Goal: Task Accomplishment & Management: Manage account settings

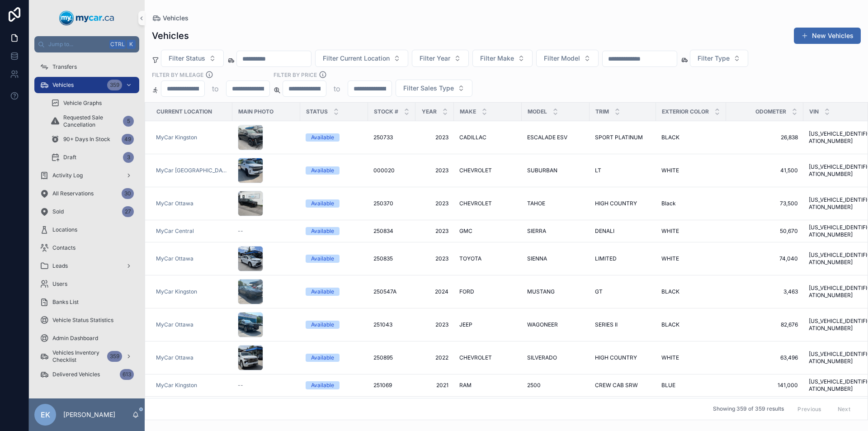
drag, startPoint x: 0, startPoint y: 0, endPoint x: 654, endPoint y: 55, distance: 656.7
click at [654, 55] on input "scrollable content" at bounding box center [639, 58] width 74 height 13
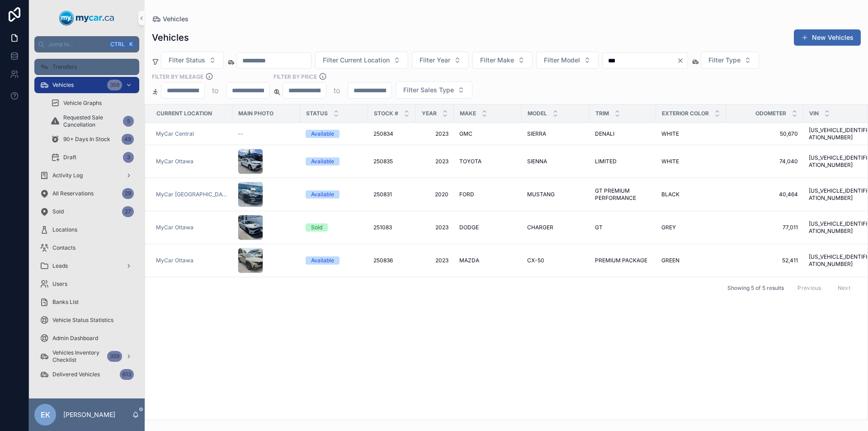
type input "***"
click at [69, 70] on span "Transfers" at bounding box center [64, 66] width 24 height 7
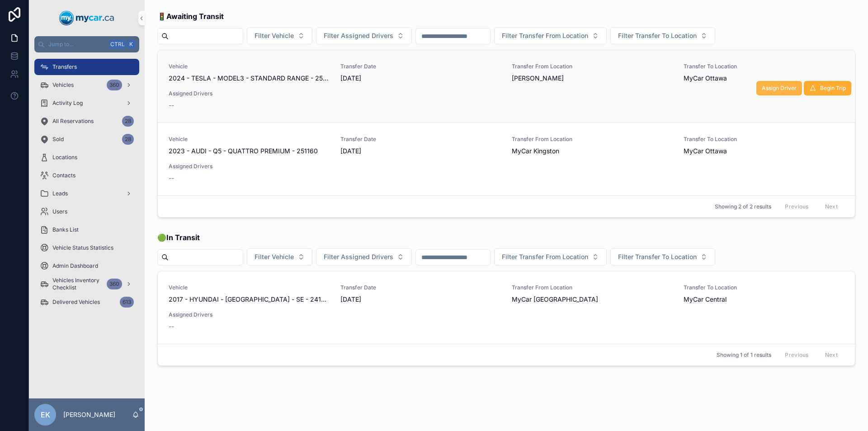
click at [765, 89] on span "Assign Driver" at bounding box center [778, 88] width 35 height 7
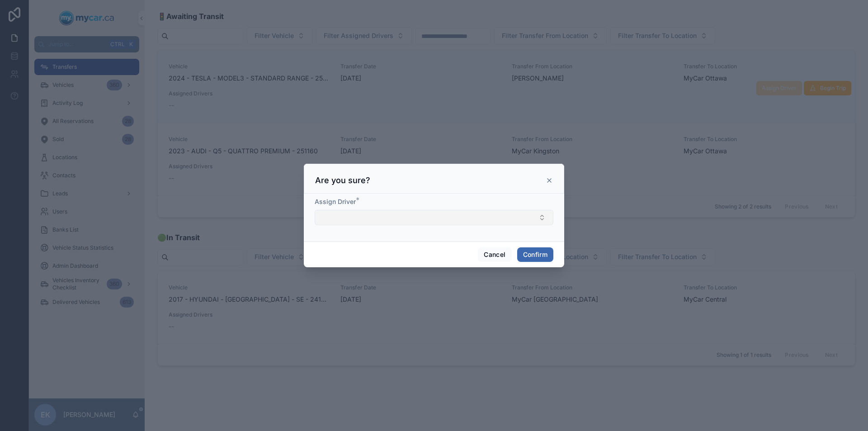
click at [540, 218] on button "Select Button" at bounding box center [434, 217] width 239 height 15
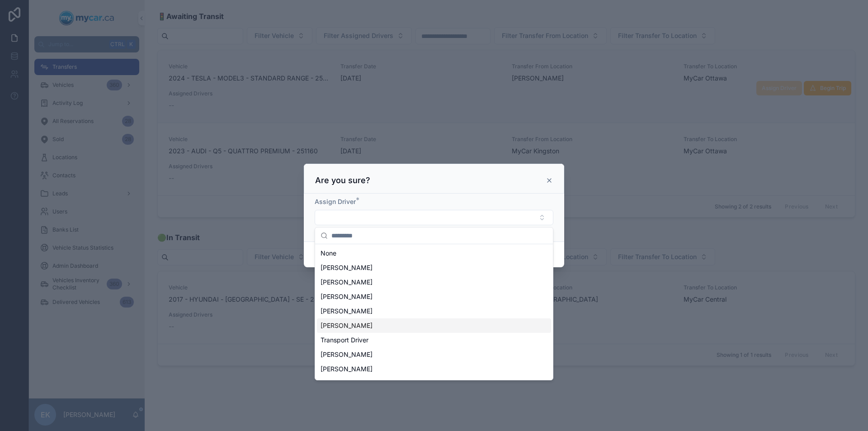
click at [357, 326] on span "[PERSON_NAME]" at bounding box center [346, 325] width 52 height 9
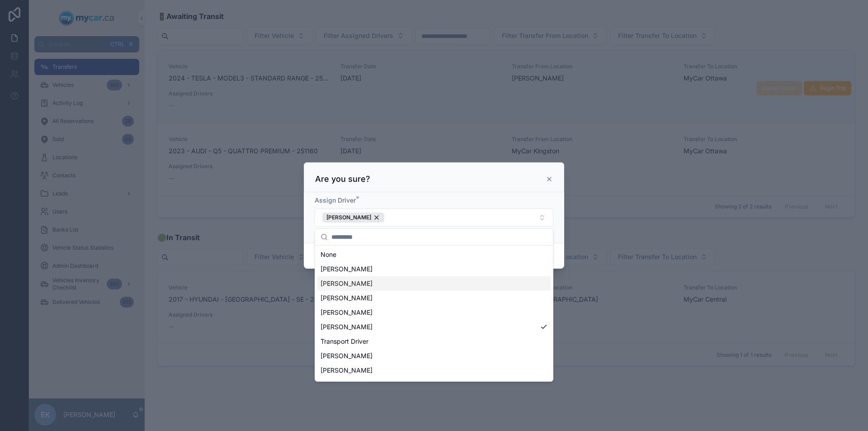
click at [557, 215] on div "Assign Driver * [PERSON_NAME]" at bounding box center [434, 217] width 260 height 51
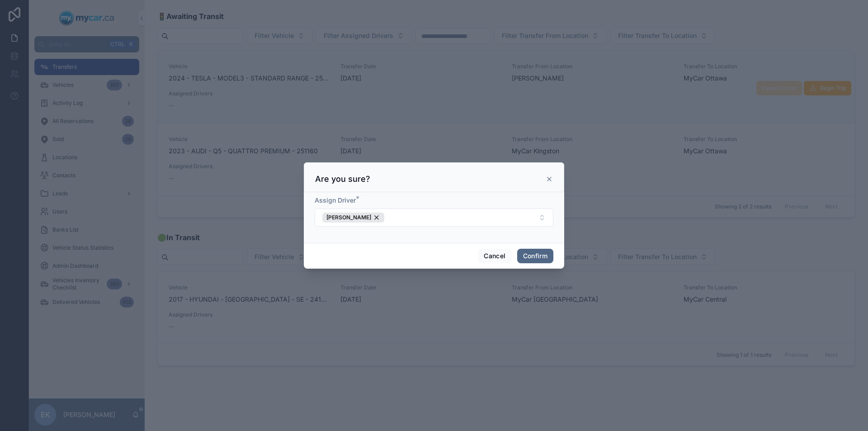
click at [535, 258] on button "Confirm" at bounding box center [535, 256] width 36 height 14
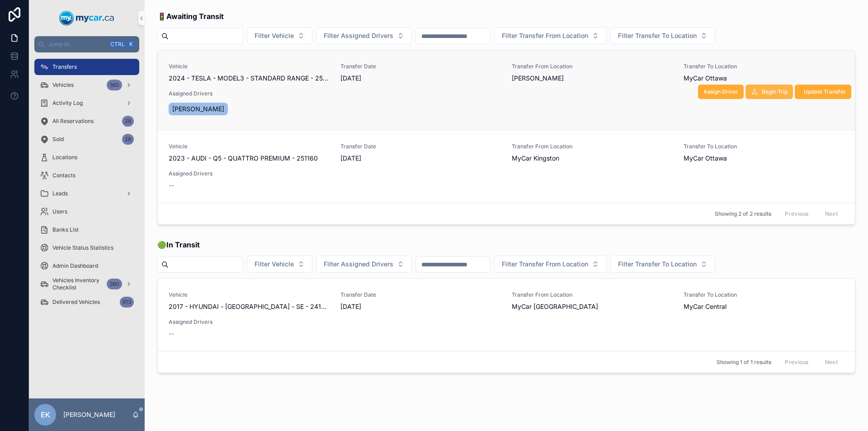
click at [761, 92] on span "Begin Trip" at bounding box center [774, 91] width 26 height 7
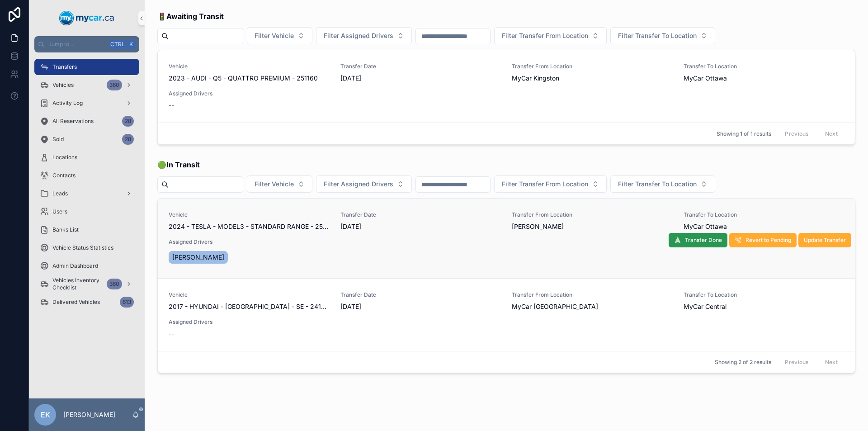
click at [685, 240] on span "Transfer Done" at bounding box center [703, 239] width 37 height 7
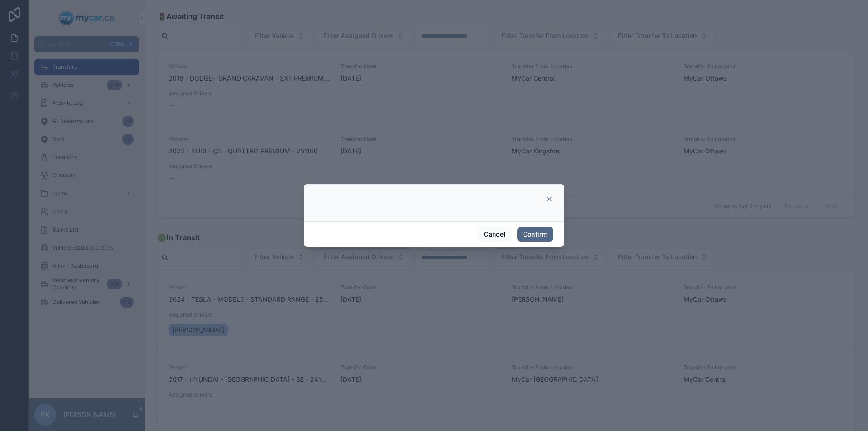
click at [534, 231] on button "Confirm" at bounding box center [535, 234] width 36 height 14
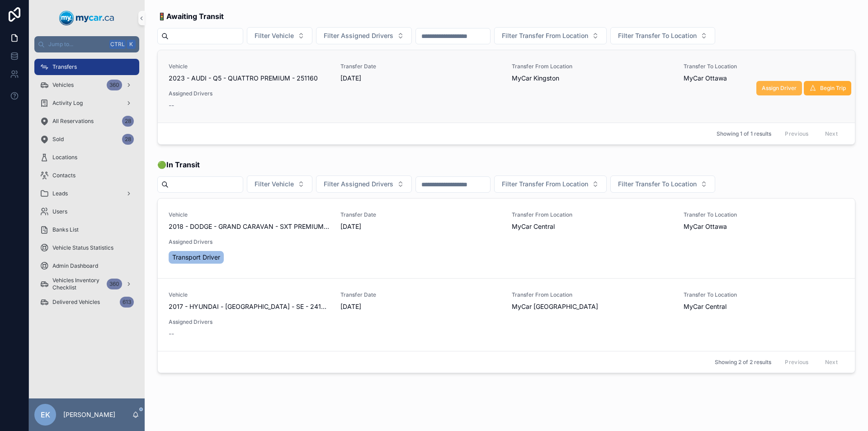
click at [766, 85] on span "Assign Driver" at bounding box center [778, 88] width 35 height 7
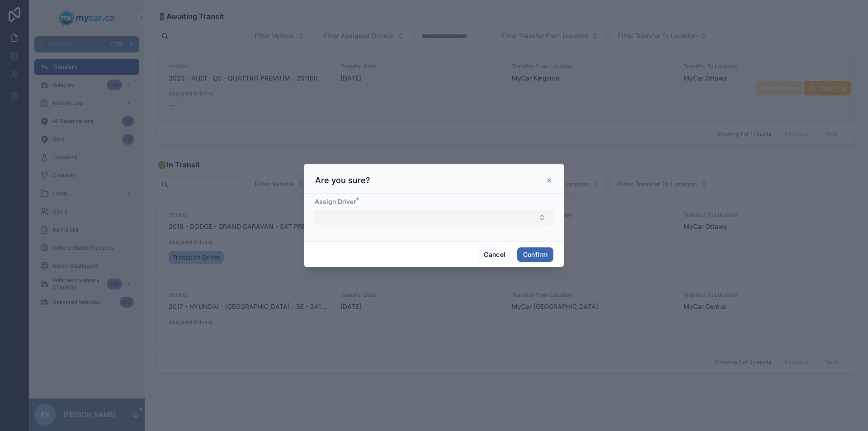
click at [545, 216] on button "Select Button" at bounding box center [434, 217] width 239 height 15
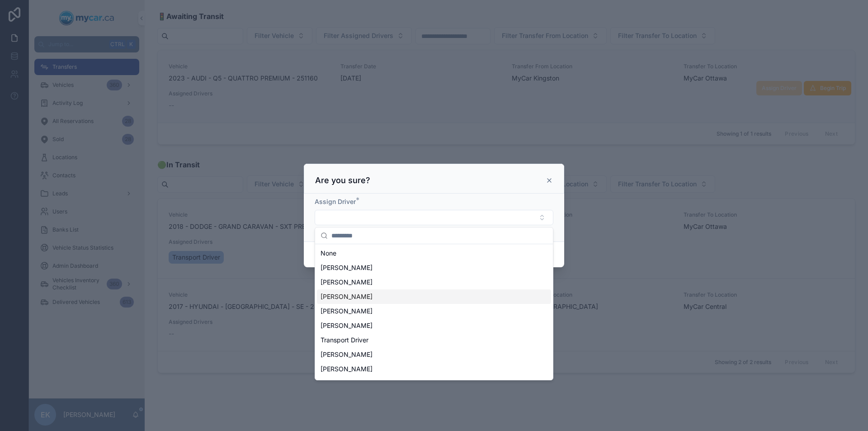
click at [352, 297] on span "[PERSON_NAME]" at bounding box center [346, 296] width 52 height 9
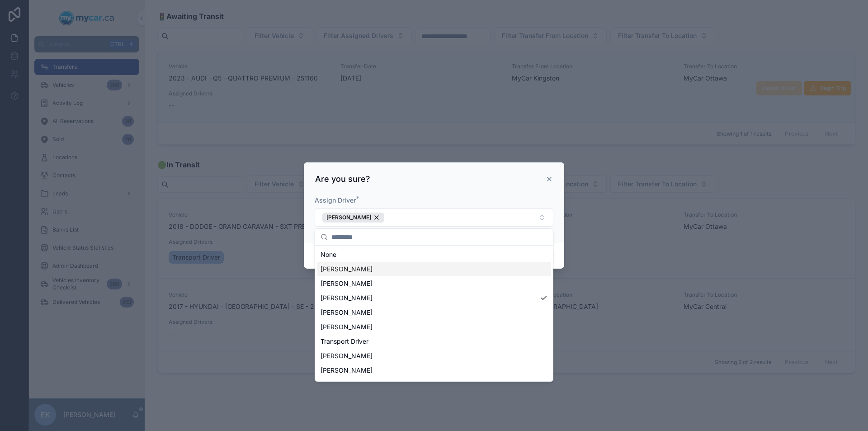
click at [559, 245] on div "Cancel Confirm" at bounding box center [434, 256] width 260 height 26
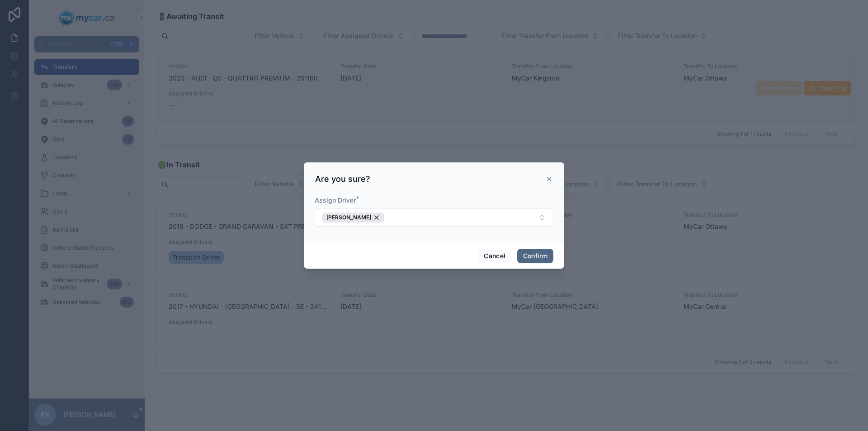
click at [533, 259] on button "Confirm" at bounding box center [535, 256] width 36 height 14
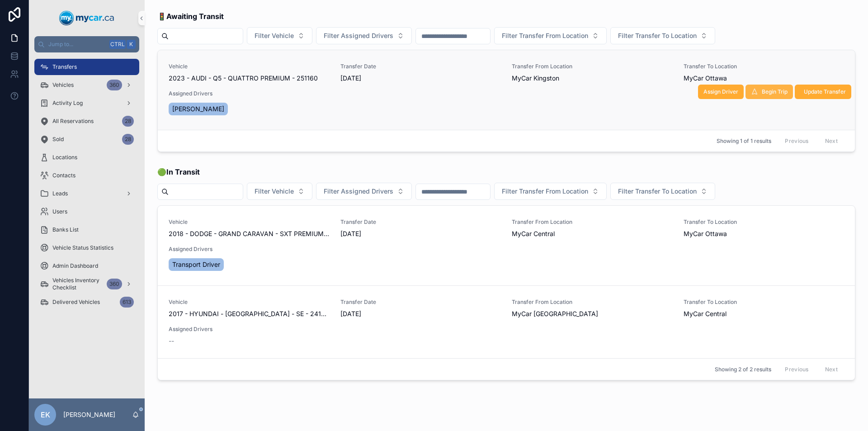
click at [763, 93] on span "Begin Trip" at bounding box center [774, 91] width 26 height 7
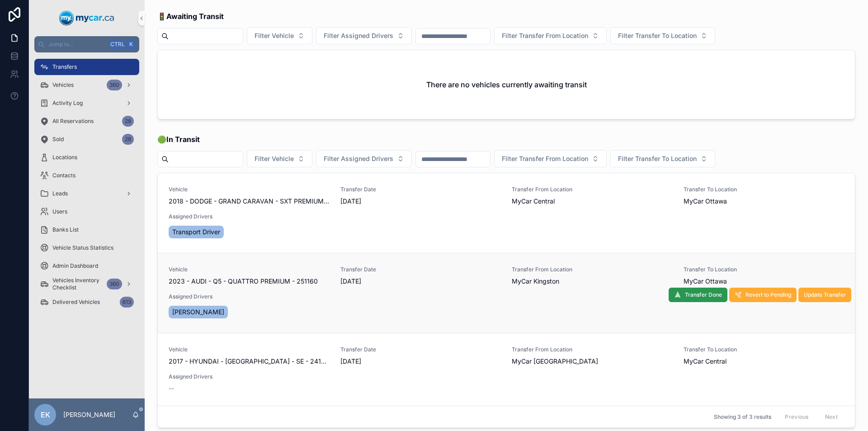
click at [691, 295] on span "Transfer Done" at bounding box center [703, 294] width 37 height 7
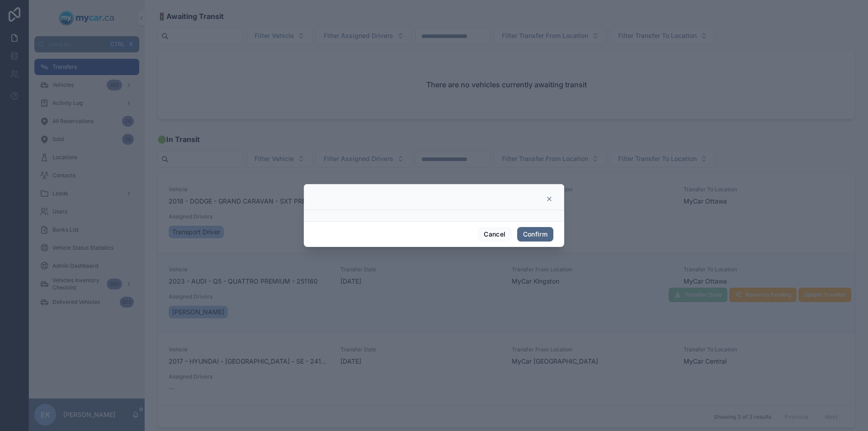
click at [535, 234] on button "Confirm" at bounding box center [535, 234] width 36 height 14
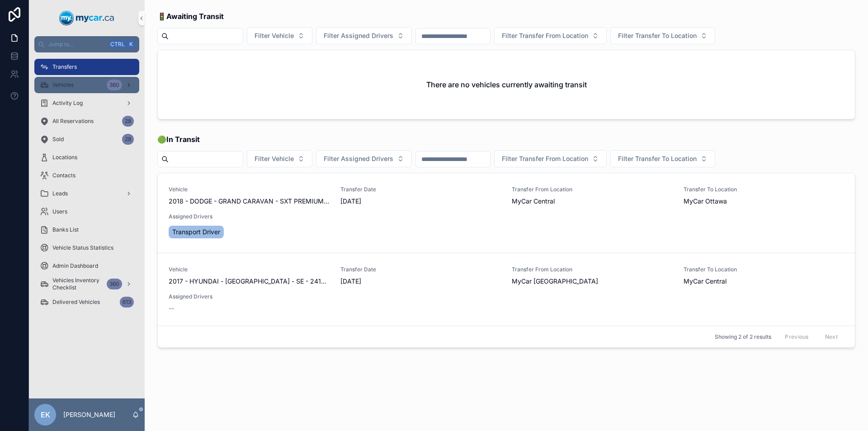
click at [94, 86] on div "Vehicles 360" at bounding box center [87, 85] width 94 height 14
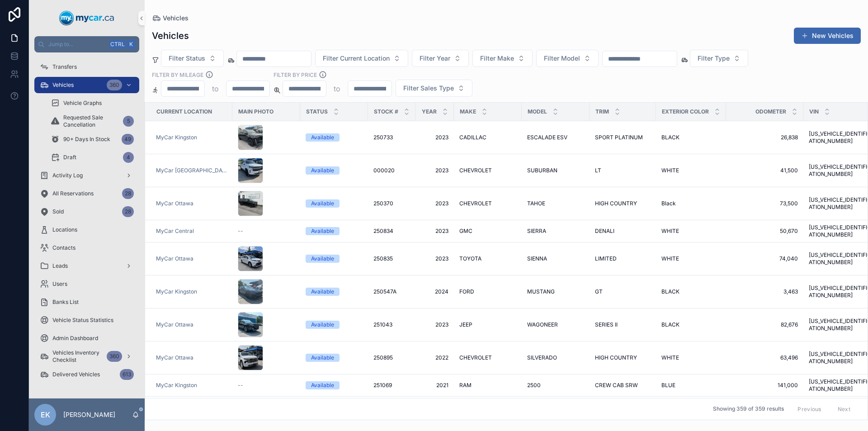
click at [664, 56] on input "scrollable content" at bounding box center [639, 58] width 74 height 13
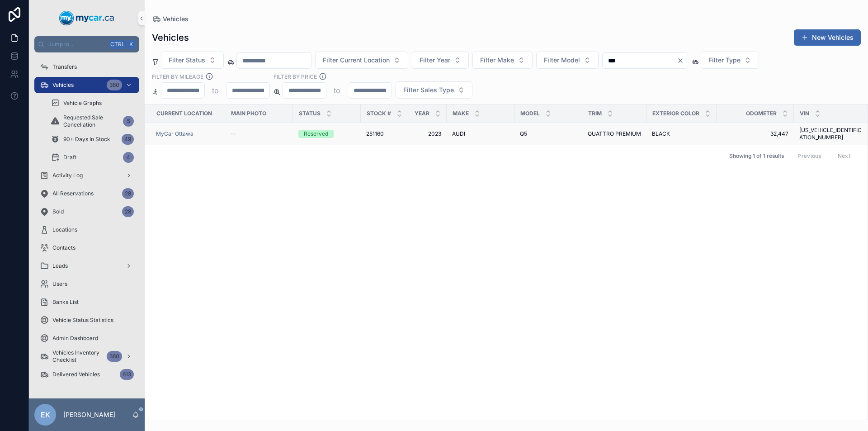
type input "***"
click at [461, 134] on span "AUDI" at bounding box center [458, 133] width 13 height 7
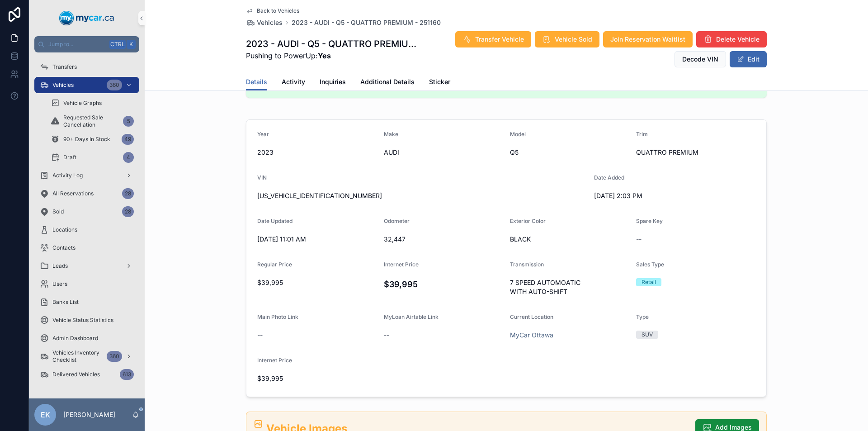
scroll to position [181, 0]
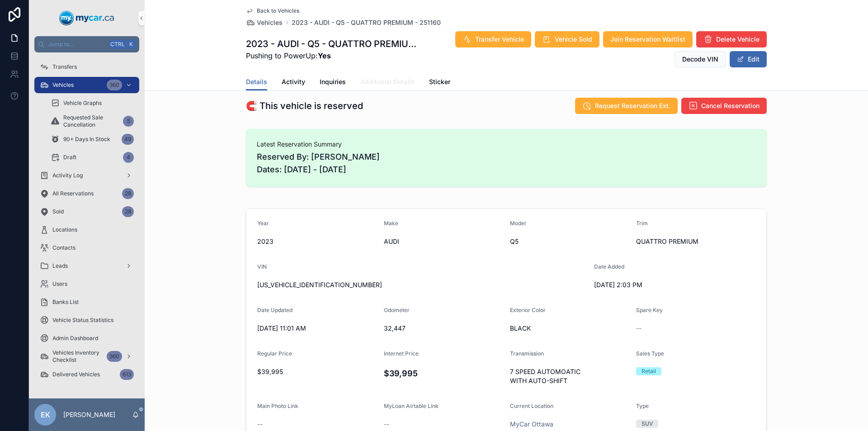
click at [382, 80] on span "Additional Details" at bounding box center [387, 81] width 54 height 9
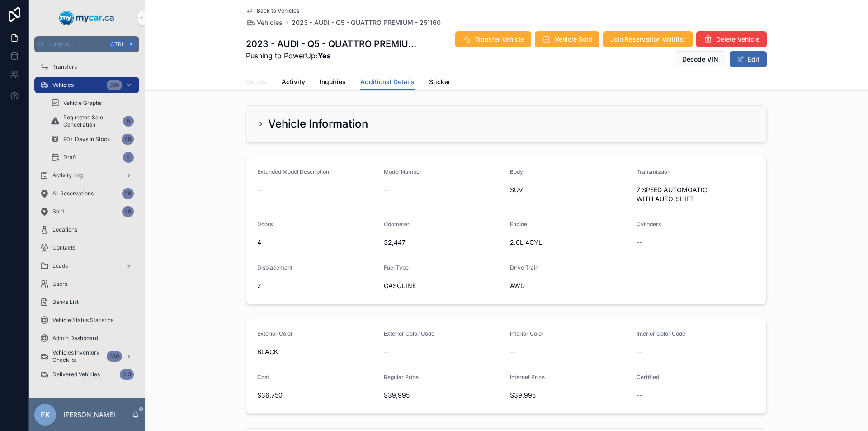
click at [256, 80] on span "Details" at bounding box center [256, 81] width 21 height 9
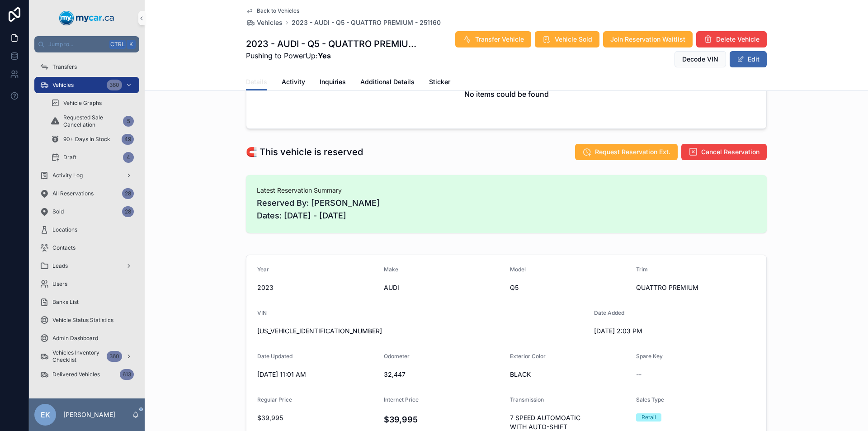
scroll to position [136, 0]
click at [113, 84] on div "360" at bounding box center [114, 85] width 15 height 11
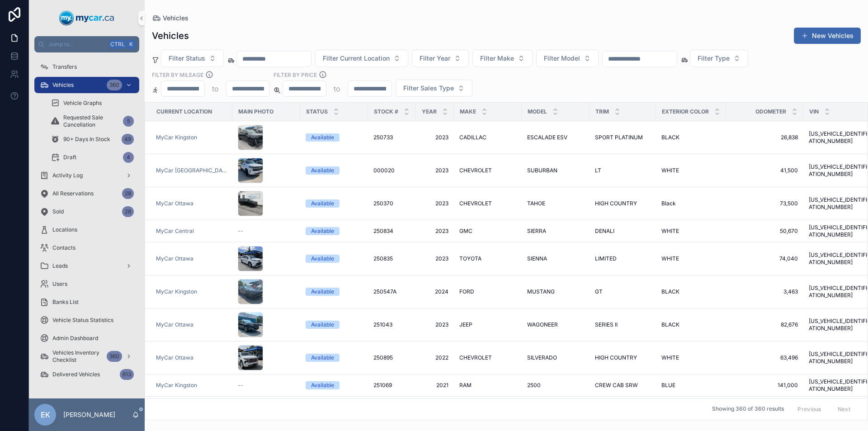
click at [672, 55] on input "scrollable content" at bounding box center [639, 58] width 74 height 13
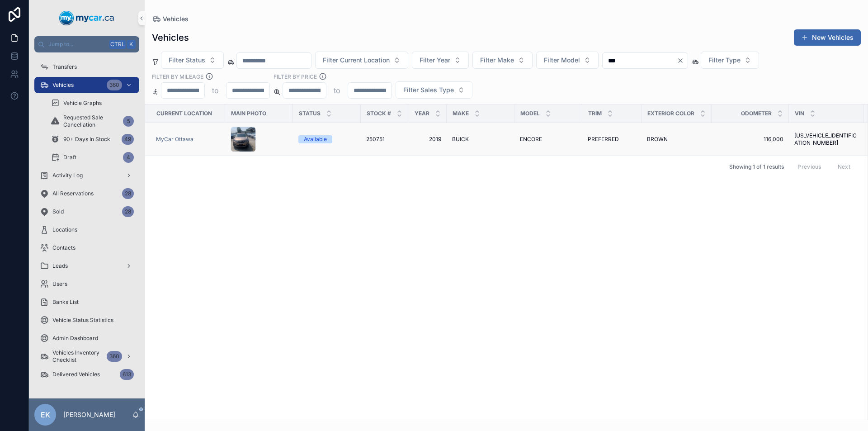
type input "***"
click at [457, 137] on span "BUICK" at bounding box center [460, 139] width 17 height 7
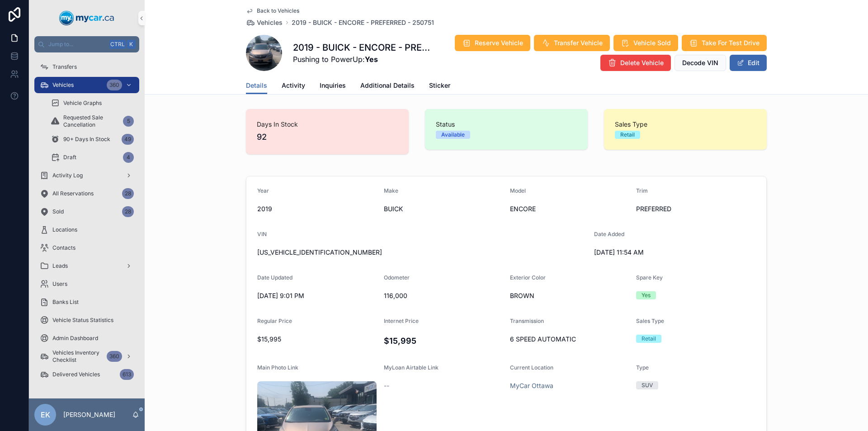
scroll to position [452, 0]
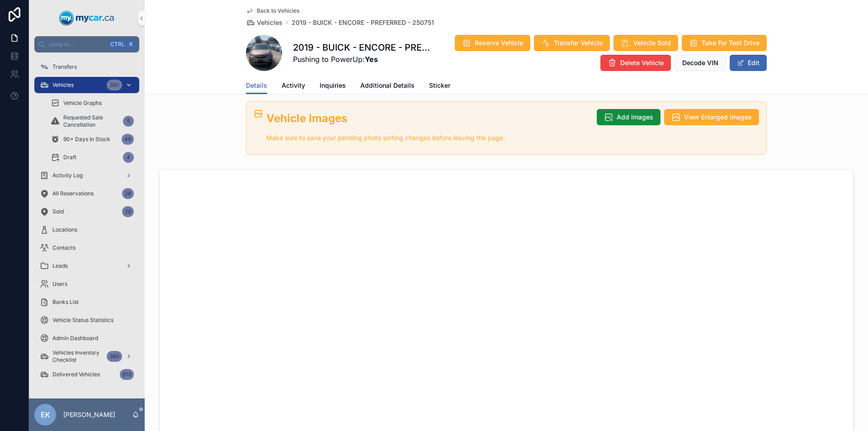
click at [89, 85] on div "Vehicles 360" at bounding box center [87, 85] width 94 height 14
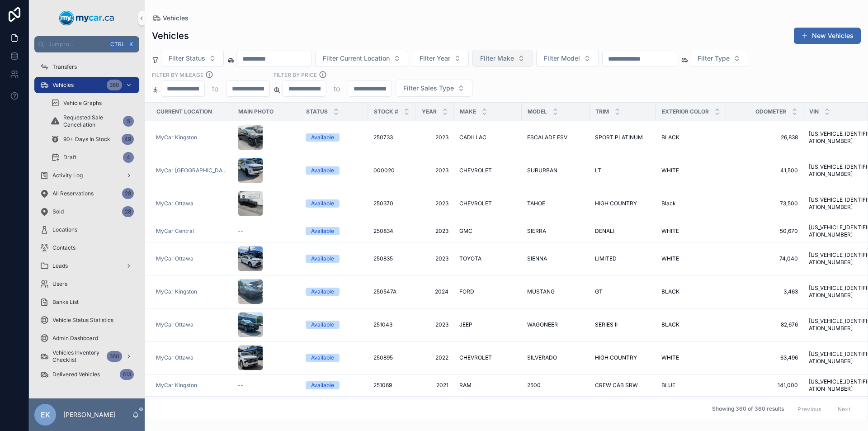
click at [514, 59] on span "Filter Make" at bounding box center [497, 58] width 34 height 9
type input "*****"
click at [500, 94] on div "TESLA" at bounding box center [525, 95] width 108 height 14
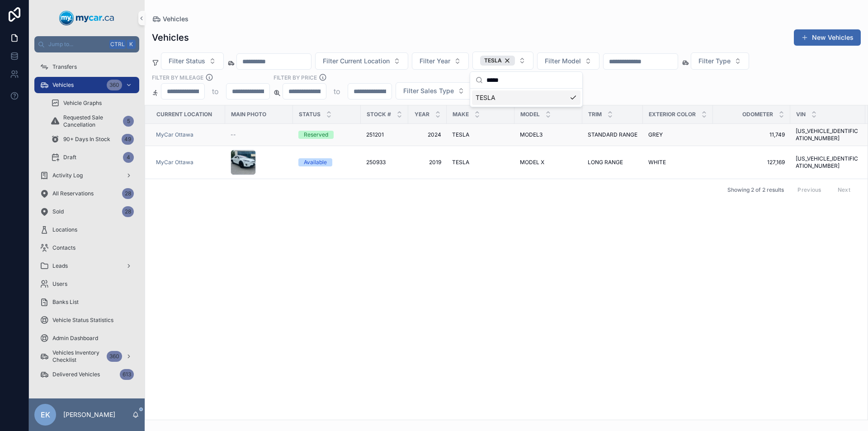
click at [458, 132] on span "TESLA" at bounding box center [460, 134] width 17 height 7
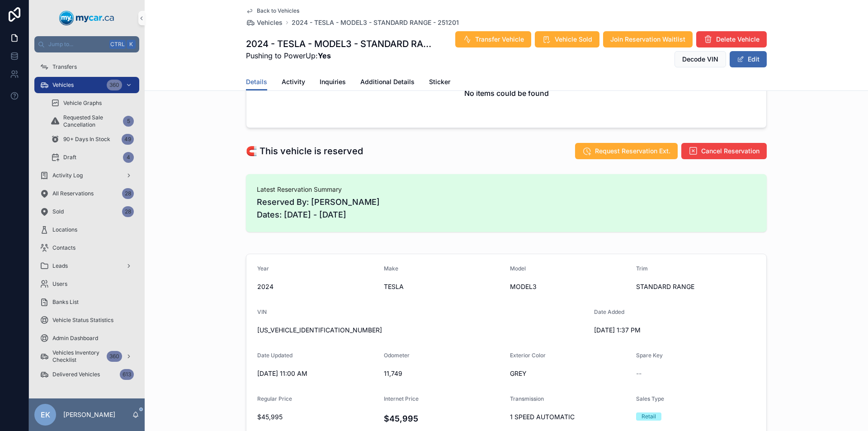
scroll to position [181, 0]
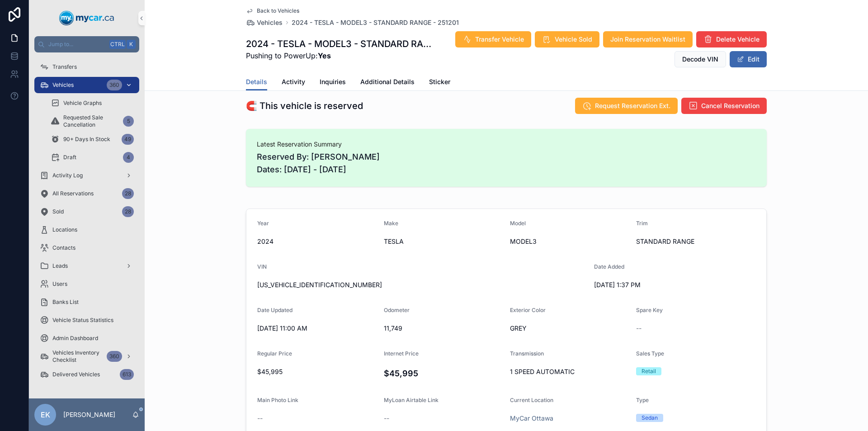
click at [83, 87] on div "Vehicles 360" at bounding box center [87, 85] width 94 height 14
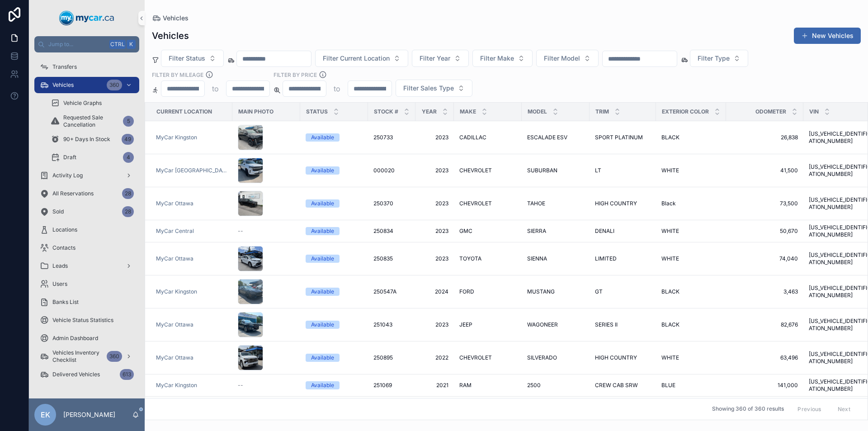
click at [670, 56] on input "scrollable content" at bounding box center [639, 58] width 74 height 13
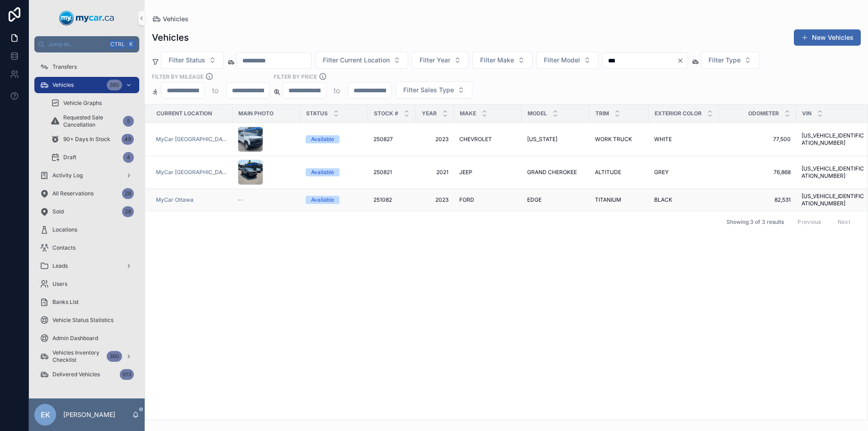
type input "***"
click at [566, 196] on div "EDGE EDGE" at bounding box center [555, 199] width 57 height 7
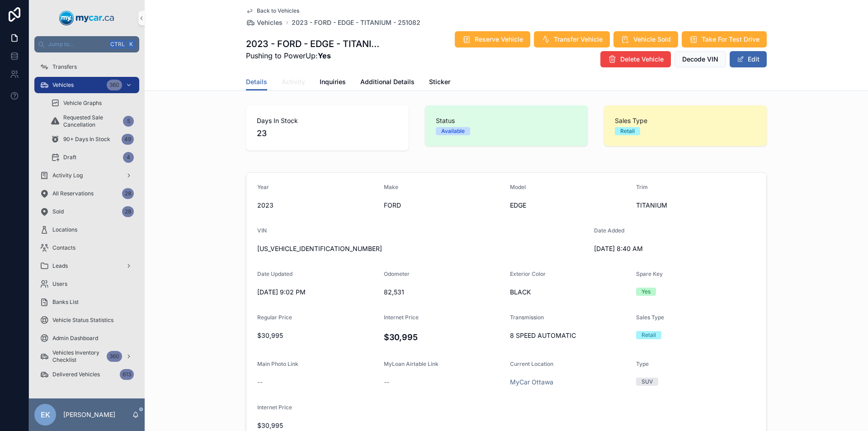
click at [282, 81] on span "Activity" at bounding box center [293, 81] width 23 height 9
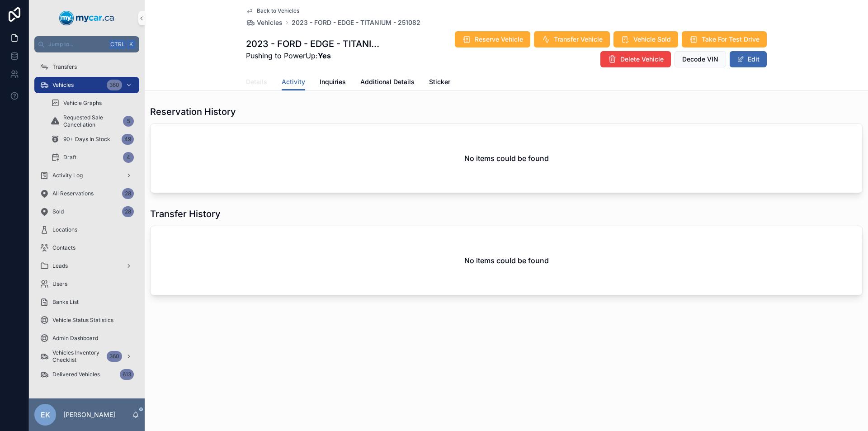
click at [263, 81] on span "Details" at bounding box center [256, 81] width 21 height 9
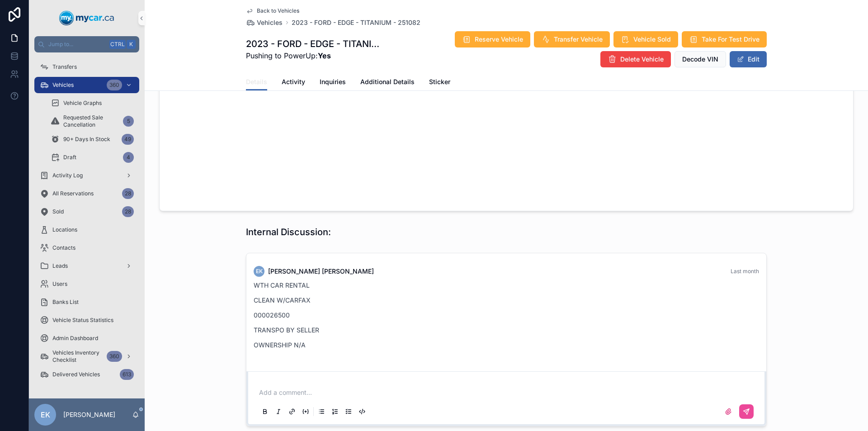
scroll to position [811, 0]
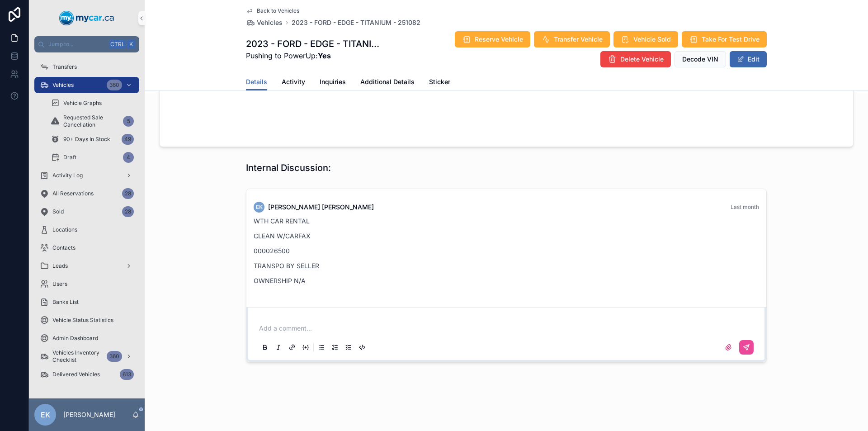
click at [289, 331] on p "scrollable content" at bounding box center [508, 328] width 498 height 9
click at [743, 345] on icon "scrollable content" at bounding box center [745, 346] width 7 height 7
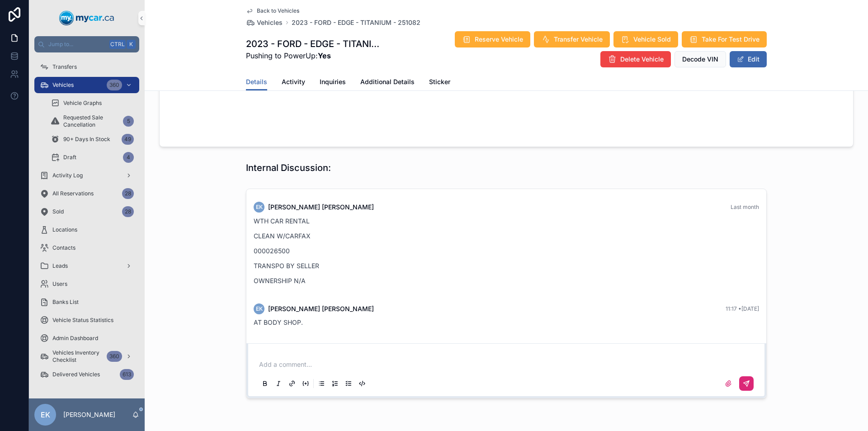
scroll to position [847, 0]
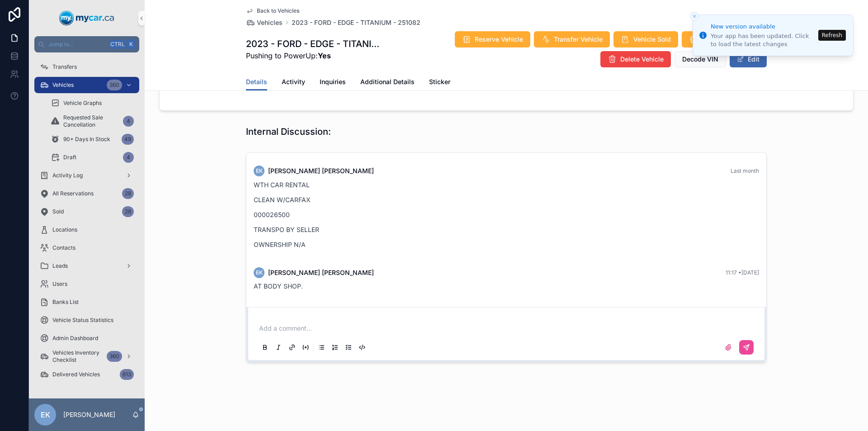
click at [834, 34] on button "Refresh" at bounding box center [832, 35] width 28 height 11
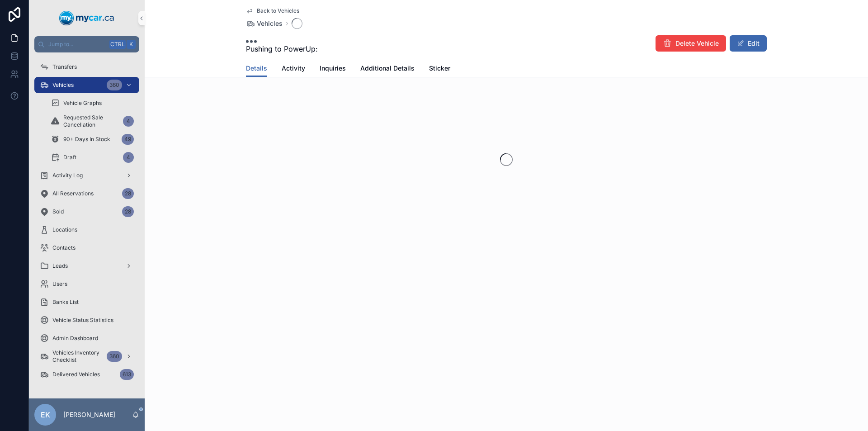
click at [83, 84] on div "Vehicles 360" at bounding box center [87, 85] width 94 height 14
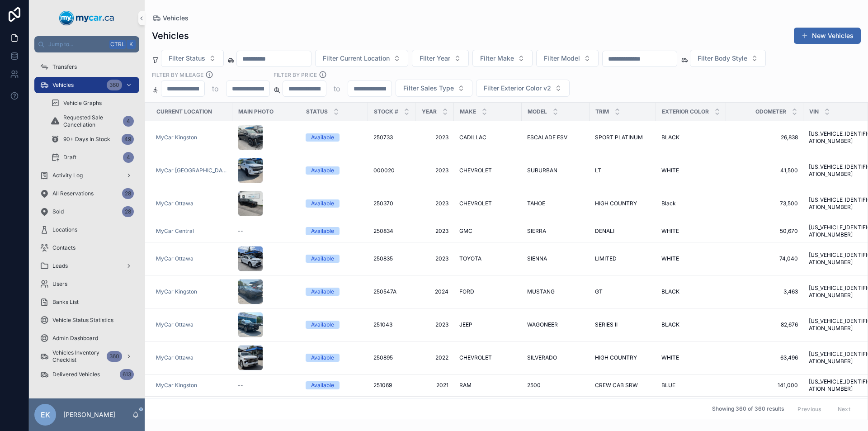
click at [664, 64] on input "text" at bounding box center [639, 58] width 74 height 13
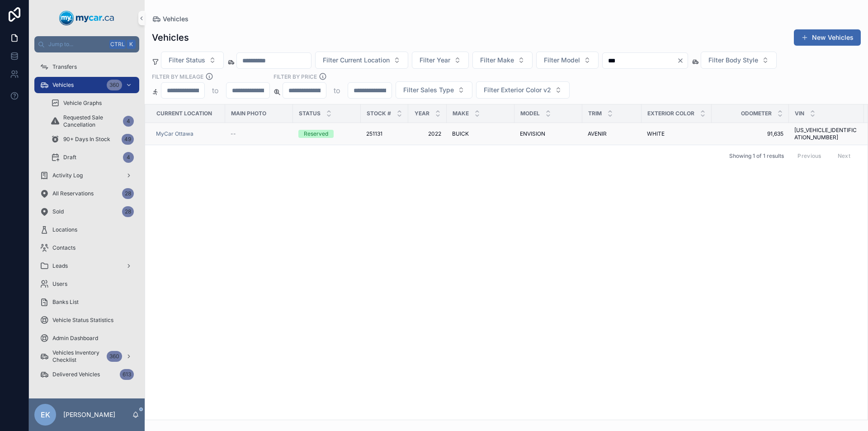
type input "***"
click at [434, 130] on span "2022" at bounding box center [427, 133] width 28 height 7
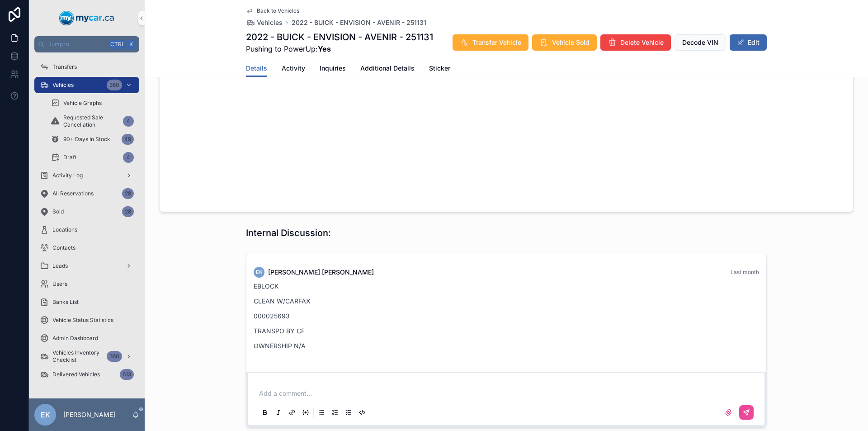
scroll to position [994, 0]
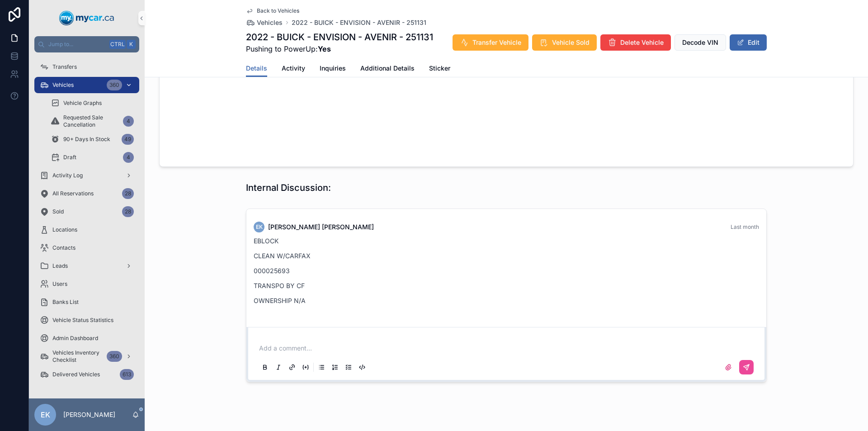
click at [133, 87] on div "360" at bounding box center [120, 85] width 27 height 14
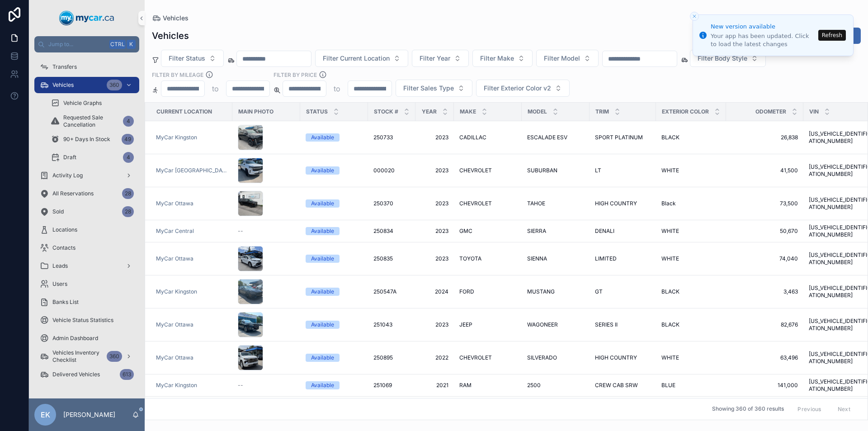
click at [831, 34] on button "Refresh" at bounding box center [832, 35] width 28 height 11
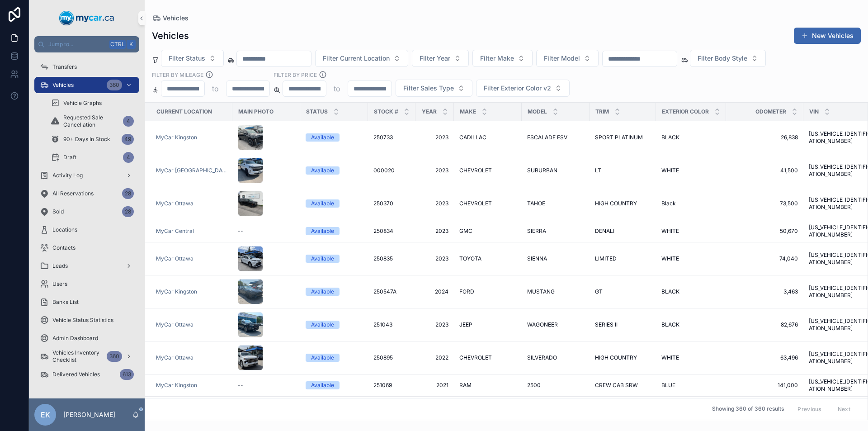
click at [63, 85] on span "Vehicles" at bounding box center [62, 84] width 21 height 7
click at [63, 66] on span "Transfers" at bounding box center [64, 66] width 24 height 7
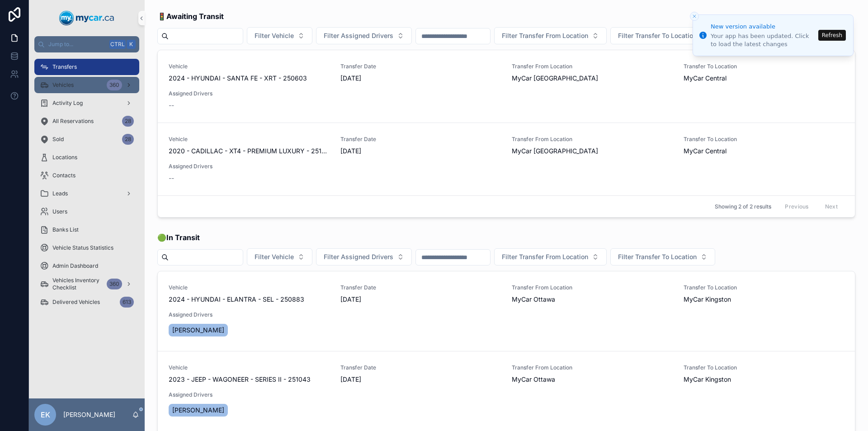
click at [71, 86] on span "Vehicles" at bounding box center [62, 84] width 21 height 7
click at [832, 37] on button "Refresh" at bounding box center [832, 35] width 28 height 11
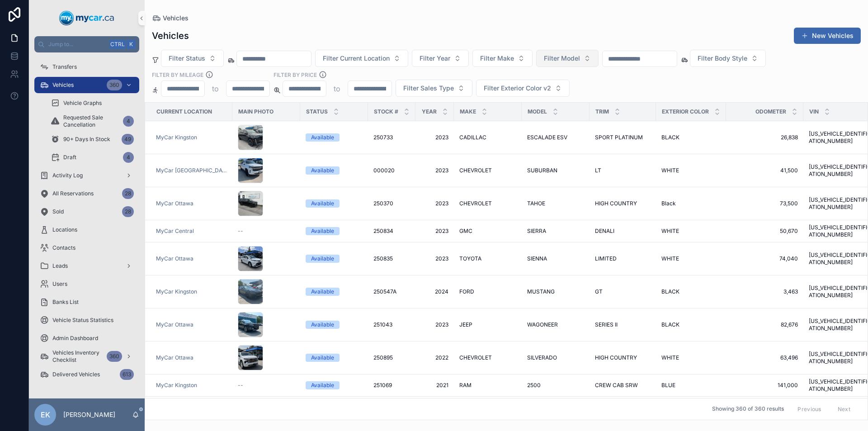
click at [598, 62] on button "Filter Model" at bounding box center [567, 58] width 62 height 17
click at [546, 119] on span "Q5" at bounding box center [543, 118] width 9 height 9
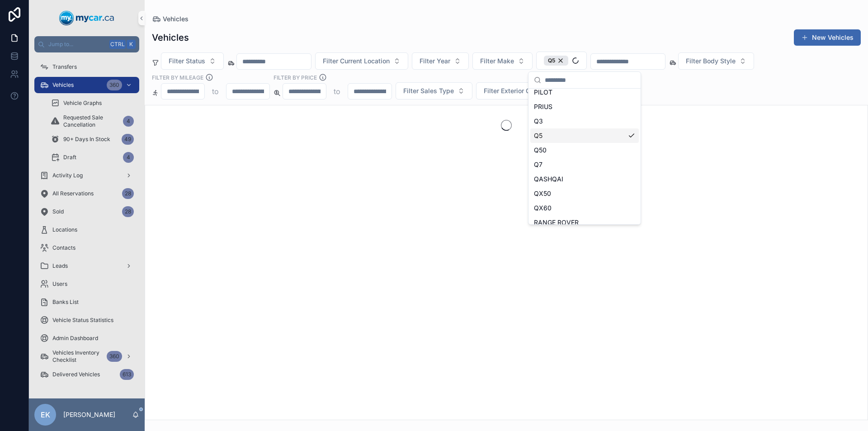
scroll to position [2073, 0]
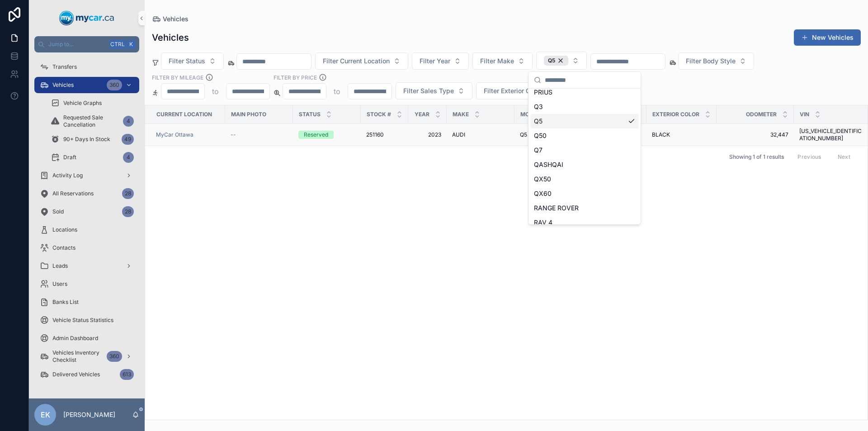
click at [459, 132] on span "AUDI" at bounding box center [458, 134] width 13 height 7
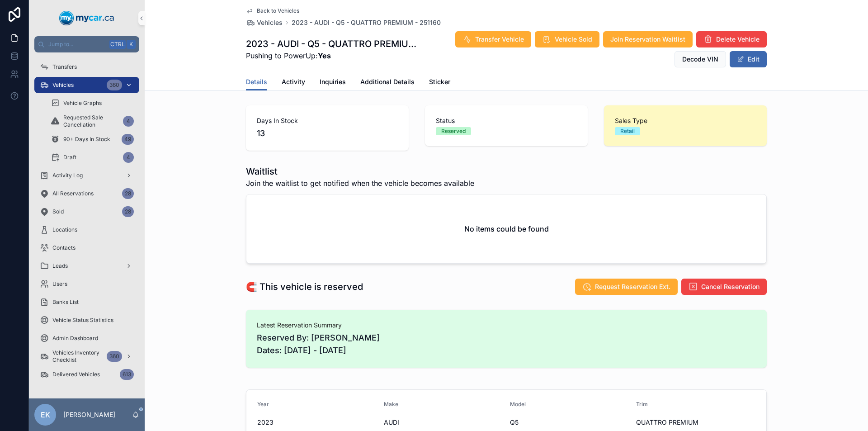
click at [102, 87] on div "Vehicles 360" at bounding box center [87, 85] width 94 height 14
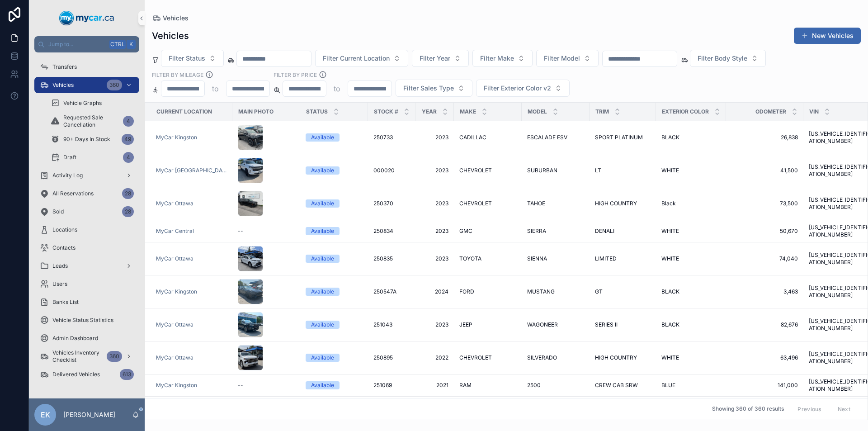
click at [664, 56] on input "text" at bounding box center [639, 58] width 74 height 13
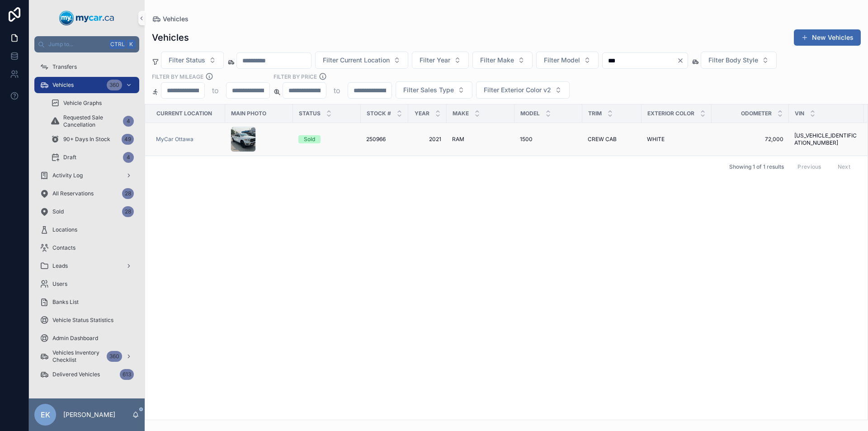
type input "***"
click at [602, 140] on span "CREW CAB" at bounding box center [601, 139] width 29 height 7
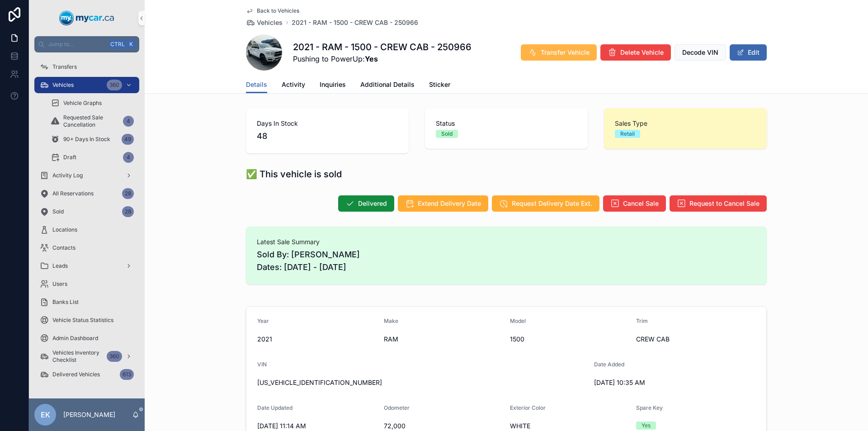
click at [565, 56] on span "Transfer Vehicle" at bounding box center [564, 52] width 49 height 9
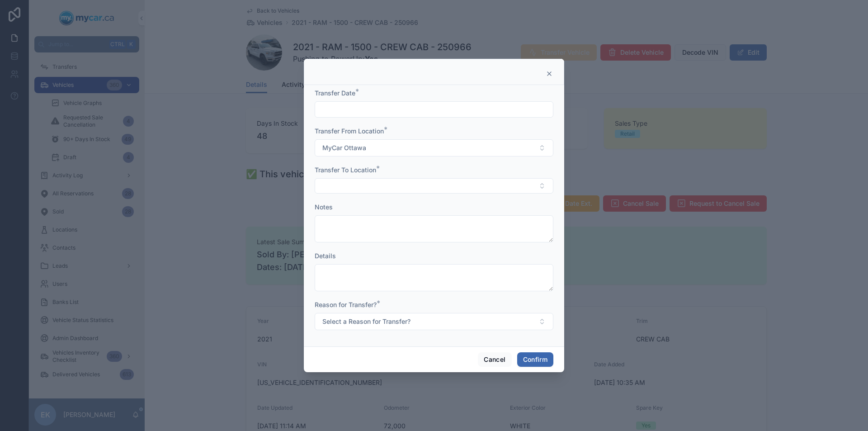
click at [460, 104] on input "text" at bounding box center [434, 109] width 238 height 13
click at [451, 184] on button "4" at bounding box center [450, 184] width 16 height 16
type input "********"
click at [349, 183] on button "Select Button" at bounding box center [434, 185] width 239 height 15
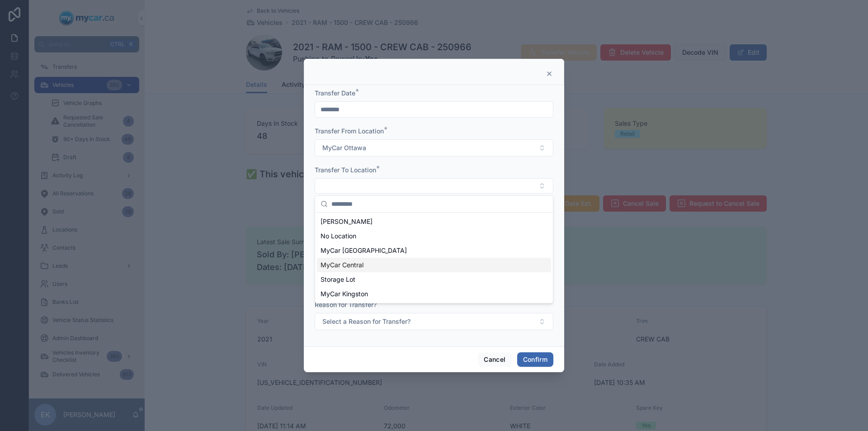
click at [354, 263] on span "MyCar Central" at bounding box center [341, 264] width 43 height 9
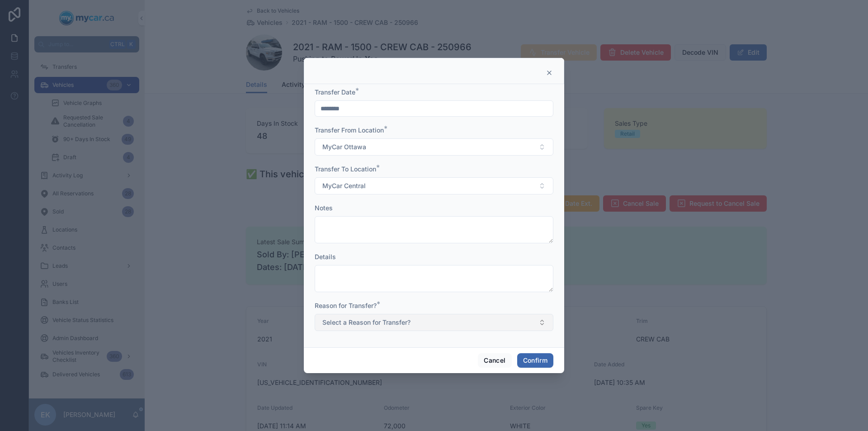
click at [445, 324] on button "Select a Reason for Transfer?" at bounding box center [434, 322] width 239 height 17
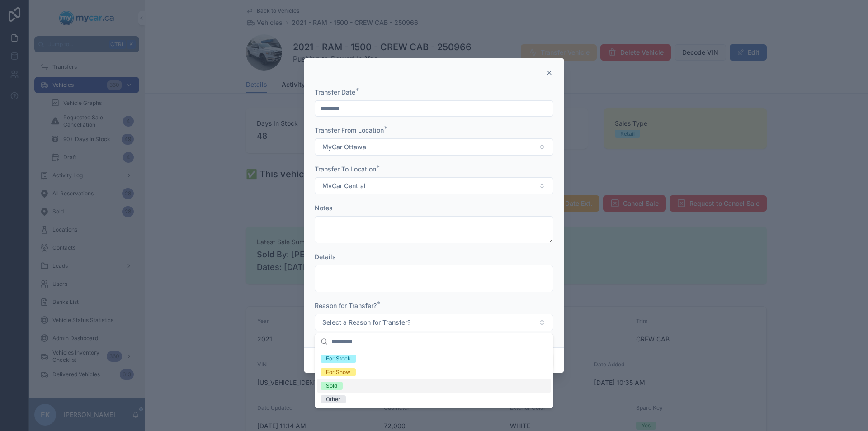
click at [339, 385] on span "Sold" at bounding box center [331, 385] width 22 height 8
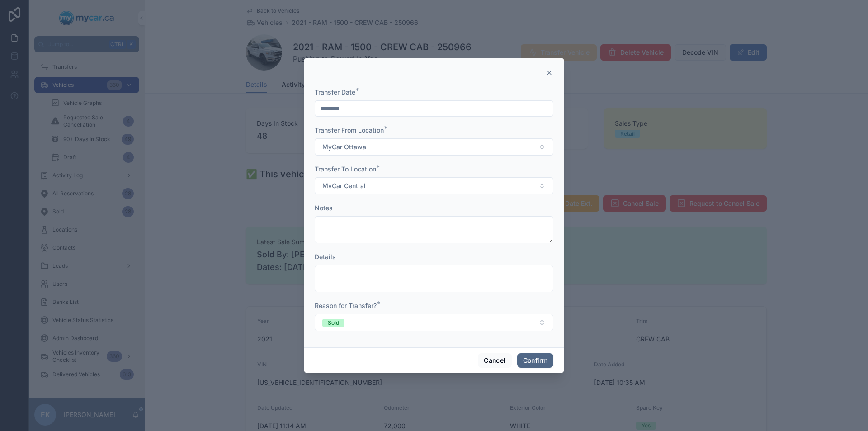
click at [538, 362] on button "Confirm" at bounding box center [535, 360] width 36 height 14
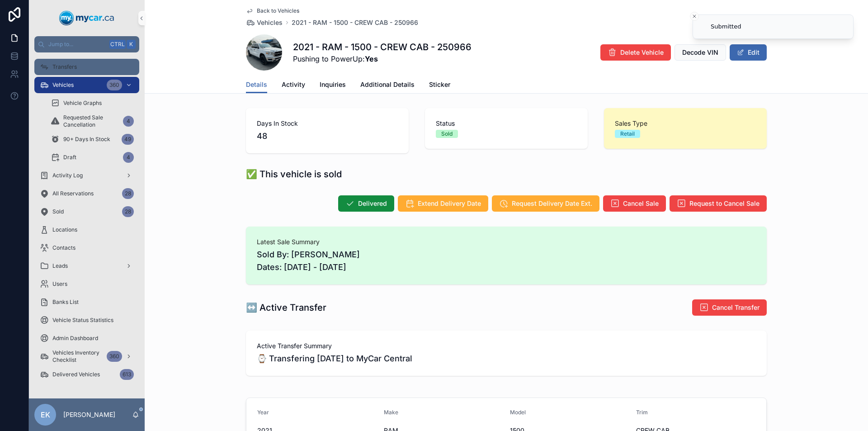
click at [59, 68] on span "Transfers" at bounding box center [64, 66] width 24 height 7
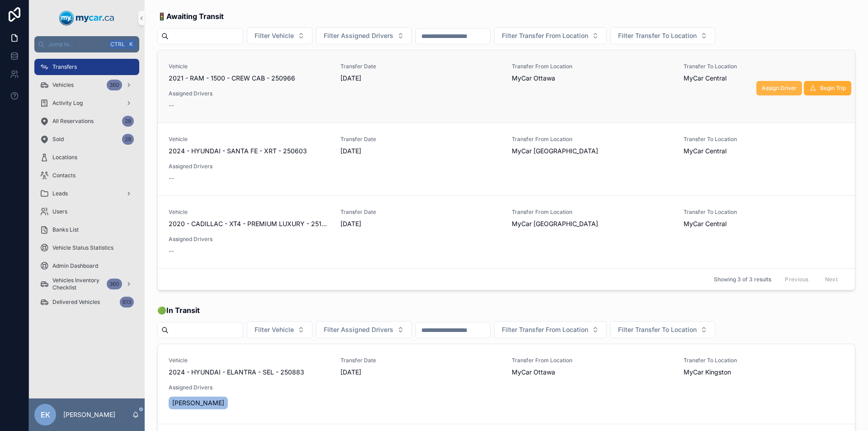
click at [775, 88] on span "Assign Driver" at bounding box center [778, 88] width 35 height 7
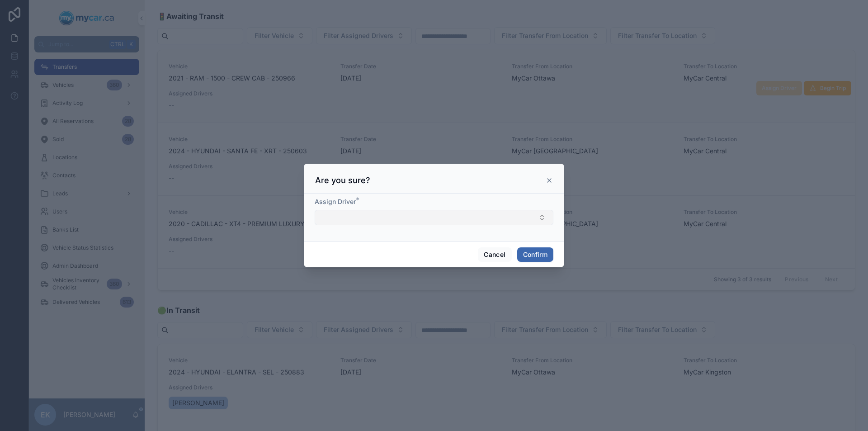
click at [546, 216] on button "Select Button" at bounding box center [434, 217] width 239 height 15
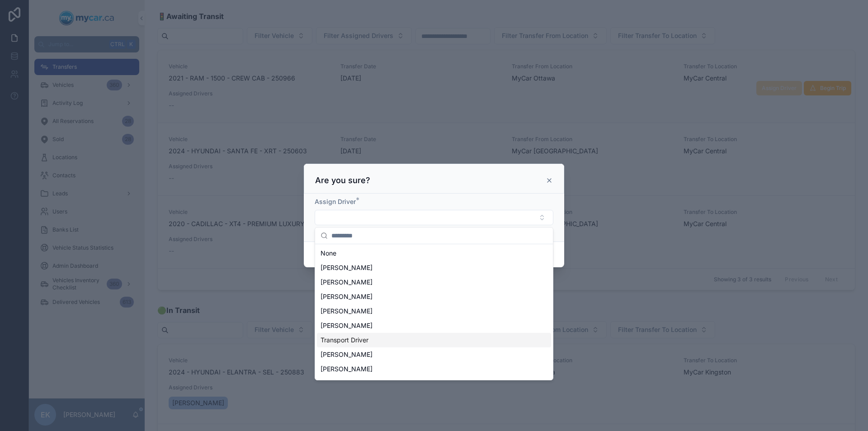
click at [348, 339] on span "Transport Driver" at bounding box center [344, 339] width 48 height 9
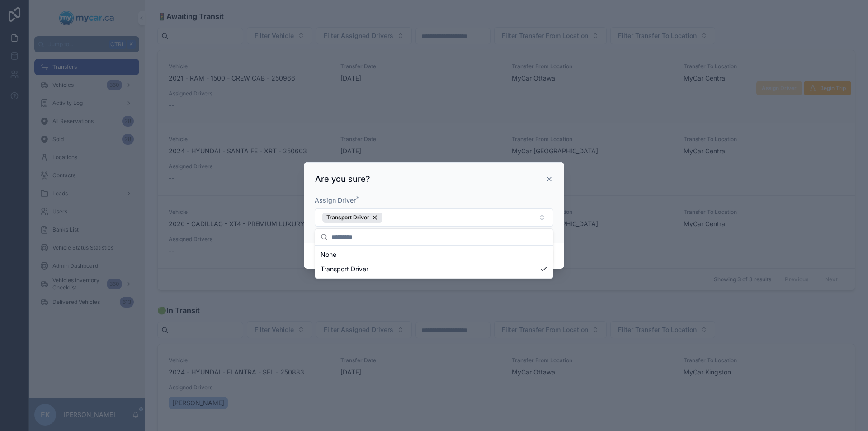
click at [553, 227] on div "Assign Driver * Transport Driver" at bounding box center [434, 217] width 260 height 51
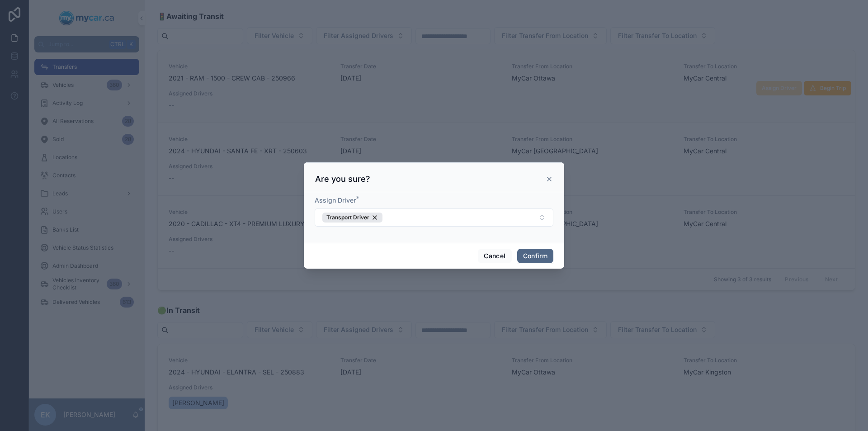
click at [544, 256] on button "Confirm" at bounding box center [535, 256] width 36 height 14
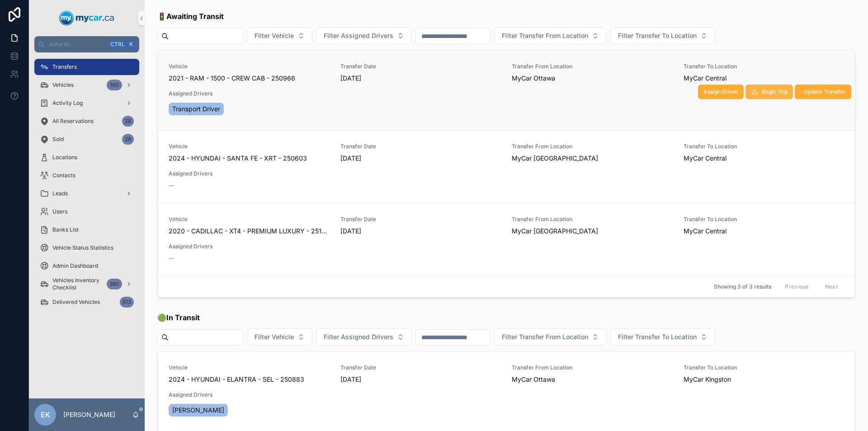
click at [761, 89] on span "Begin Trip" at bounding box center [774, 91] width 26 height 7
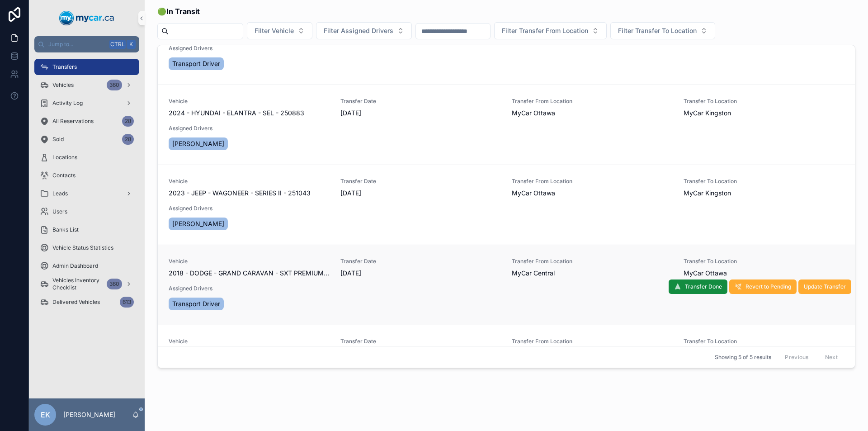
scroll to position [45, 0]
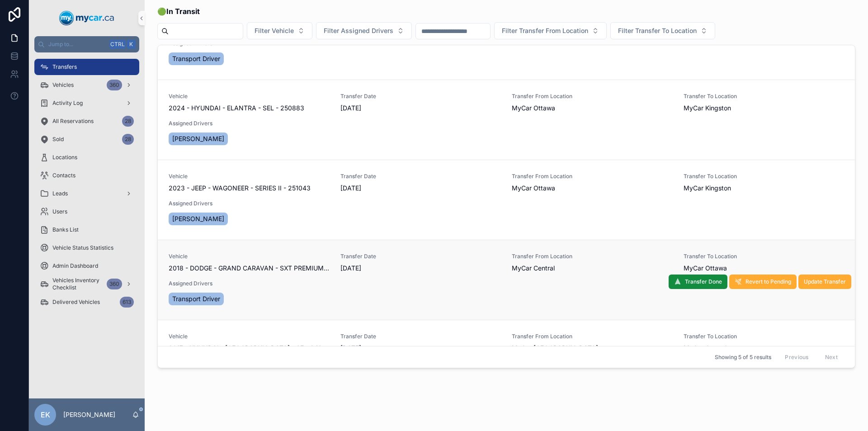
click at [299, 269] on span "2018 - DODGE - GRAND CARAVAN - SXT PREMIUM - 250931" at bounding box center [249, 267] width 161 height 9
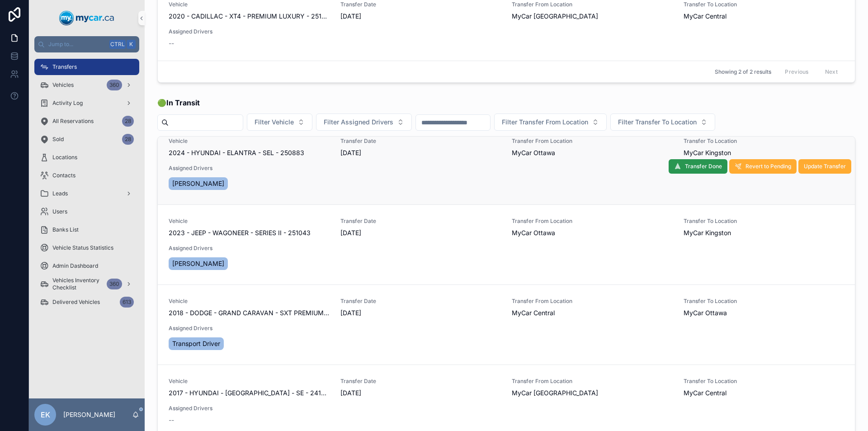
scroll to position [226, 0]
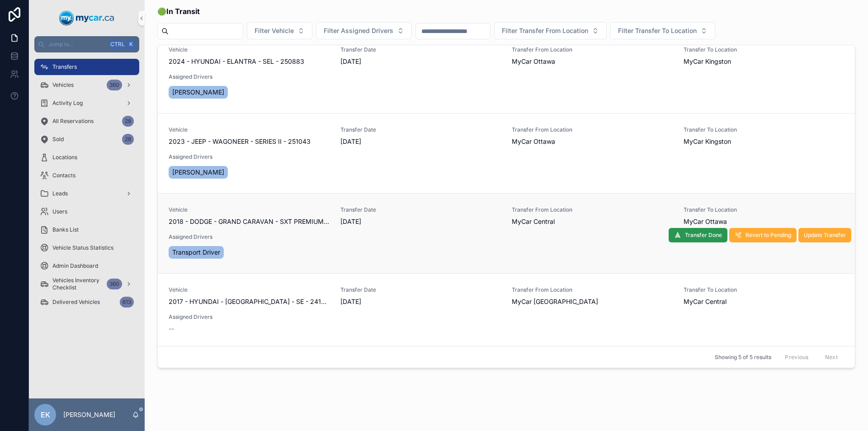
click at [685, 235] on span "Transfer Done" at bounding box center [703, 234] width 37 height 7
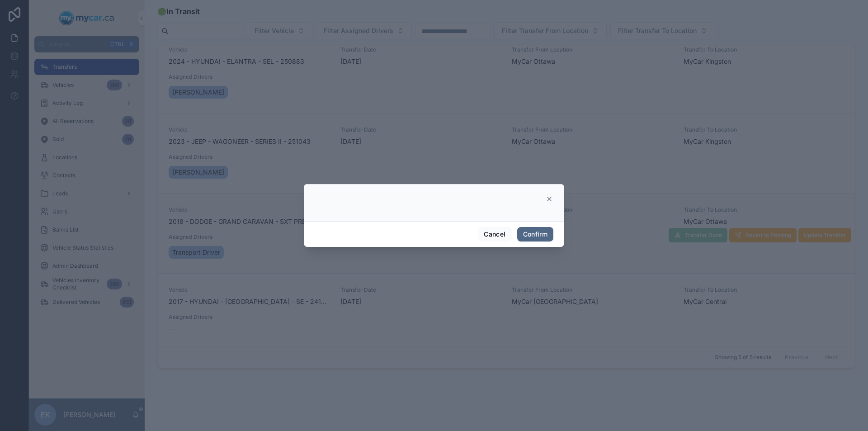
click at [537, 236] on button "Confirm" at bounding box center [535, 234] width 36 height 14
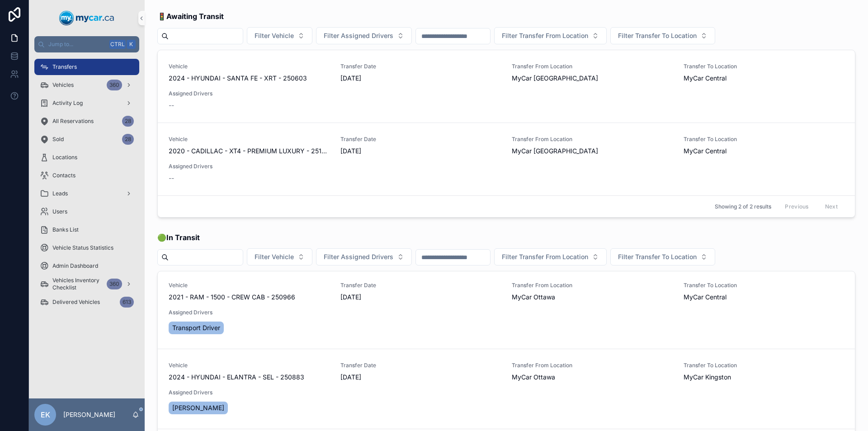
scroll to position [0, 0]
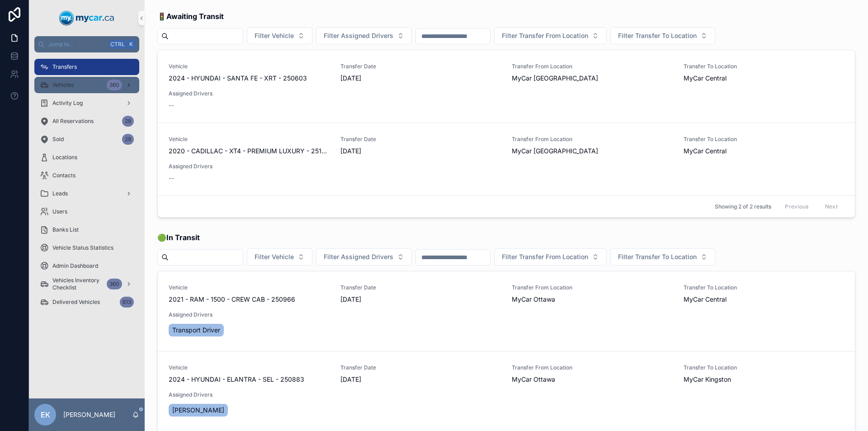
click at [99, 86] on div "Vehicles 360" at bounding box center [87, 85] width 94 height 14
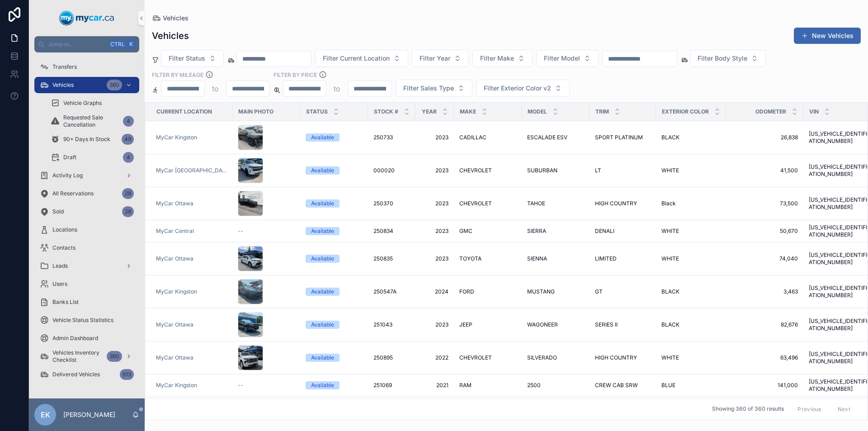
click at [667, 60] on input "text" at bounding box center [639, 58] width 74 height 13
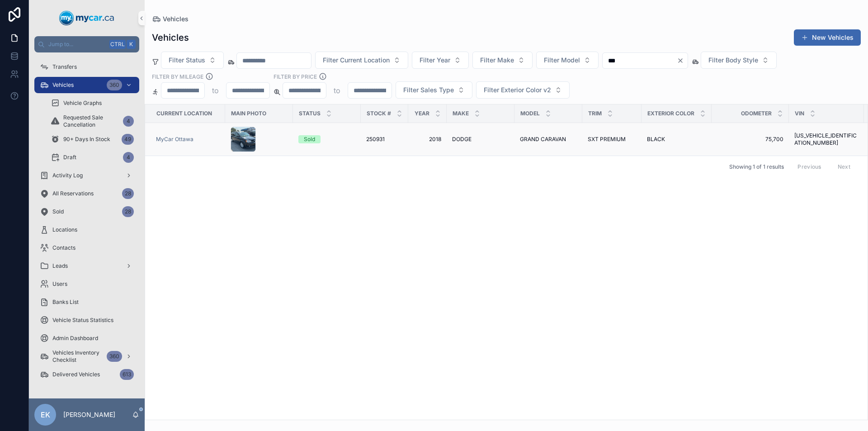
type input "***"
click at [556, 139] on span "GRAND CARAVAN" at bounding box center [543, 139] width 46 height 7
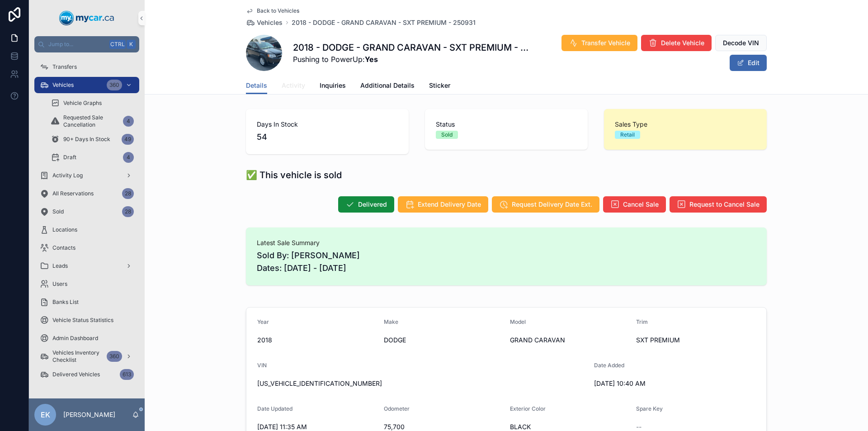
click at [287, 84] on span "Activity" at bounding box center [293, 85] width 23 height 9
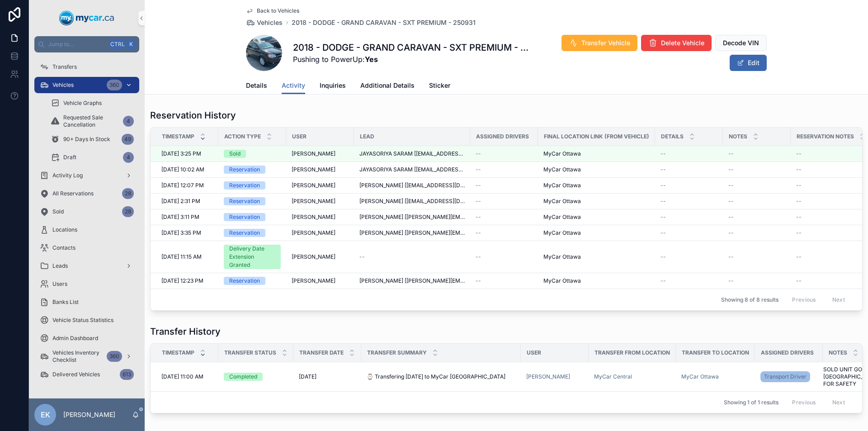
click at [117, 83] on div "360" at bounding box center [114, 85] width 15 height 11
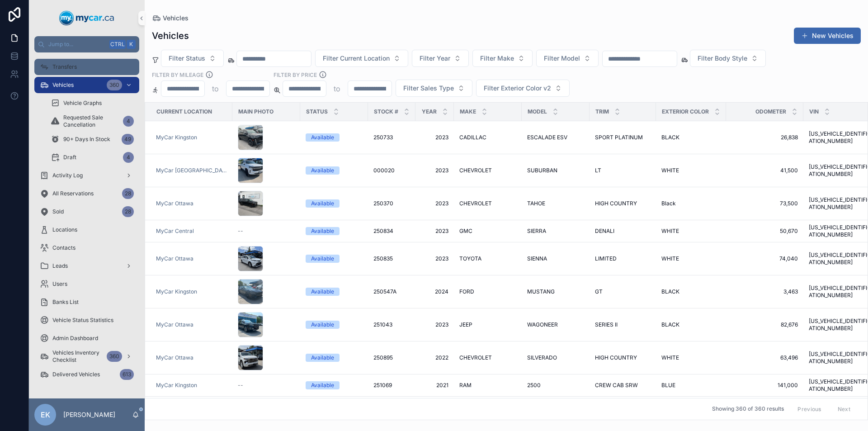
click at [56, 71] on div "Transfers" at bounding box center [87, 67] width 94 height 14
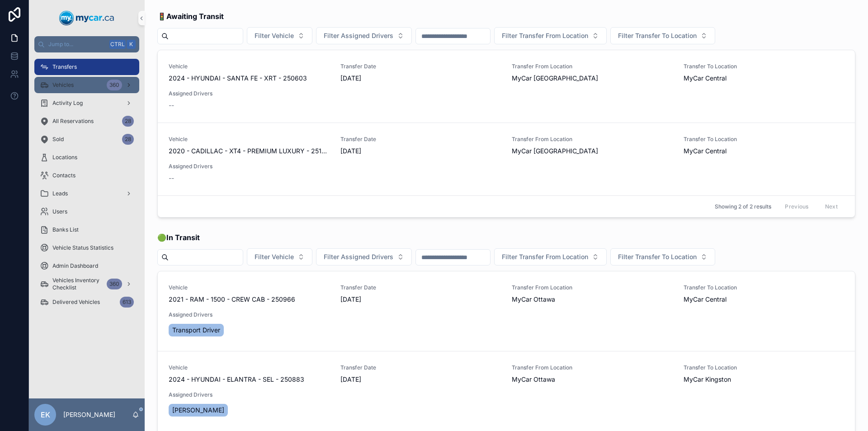
click at [83, 86] on div "Vehicles 360" at bounding box center [87, 85] width 94 height 14
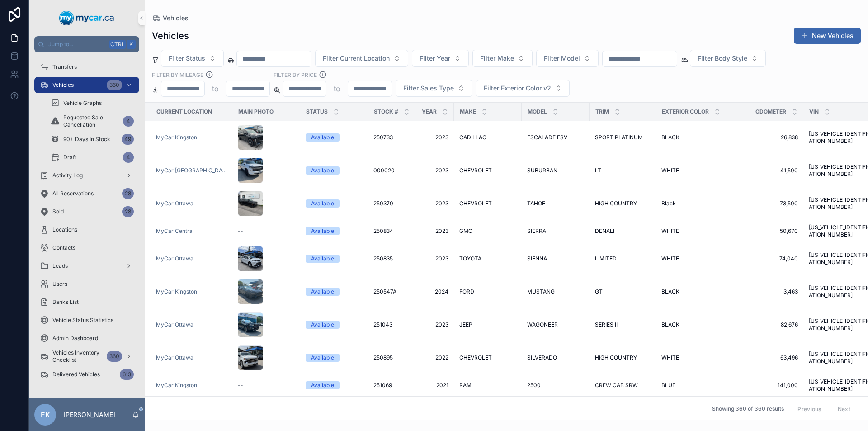
click at [282, 56] on input "text" at bounding box center [274, 58] width 74 height 13
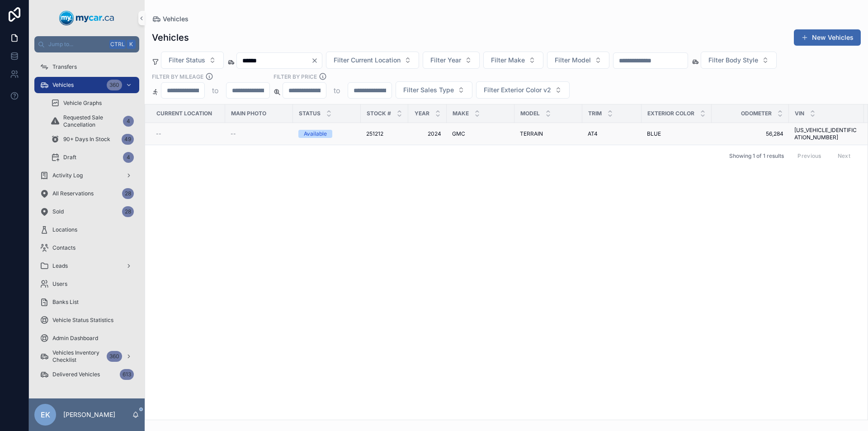
type input "******"
click at [436, 131] on span "2024" at bounding box center [427, 133] width 28 height 7
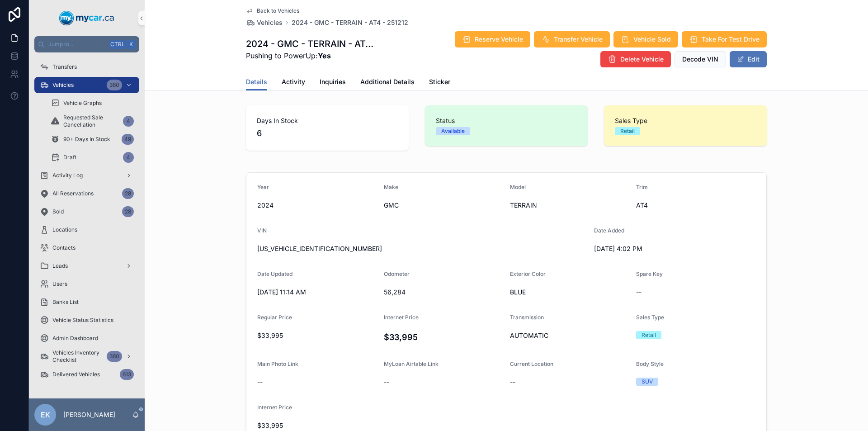
click at [740, 63] on button "Edit" at bounding box center [747, 59] width 37 height 16
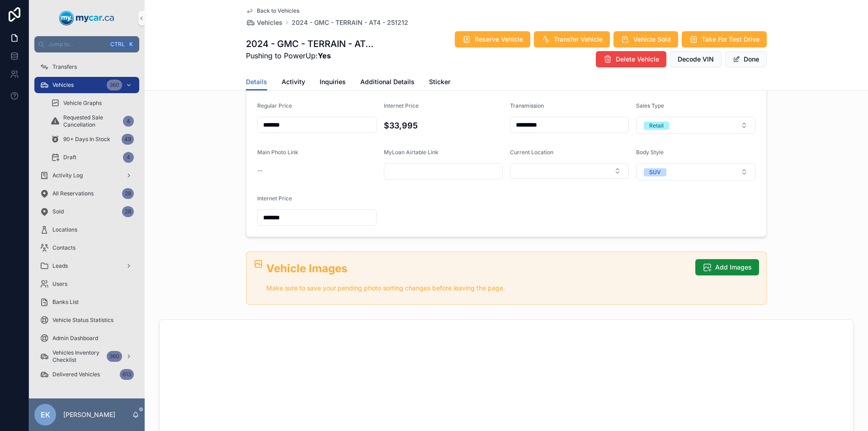
scroll to position [226, 0]
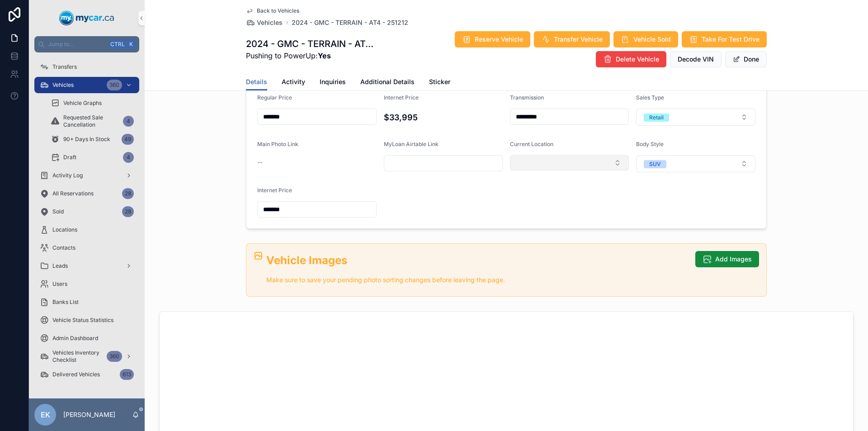
click at [613, 162] on button "Select Button" at bounding box center [569, 162] width 119 height 15
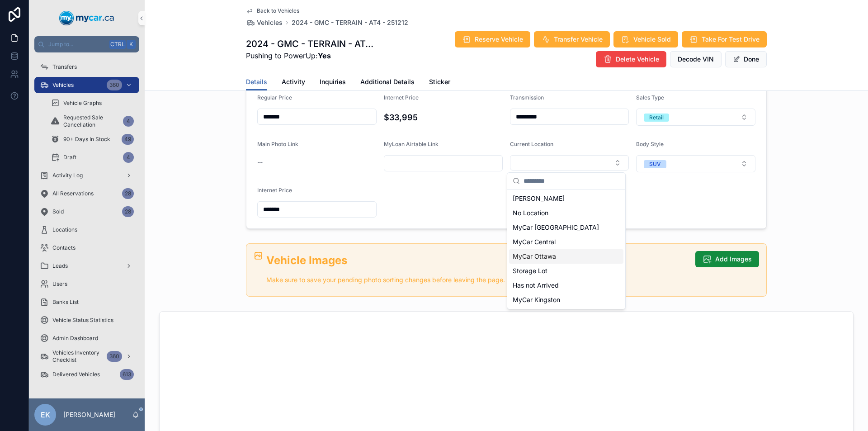
click at [549, 254] on span "MyCar Ottawa" at bounding box center [533, 256] width 43 height 9
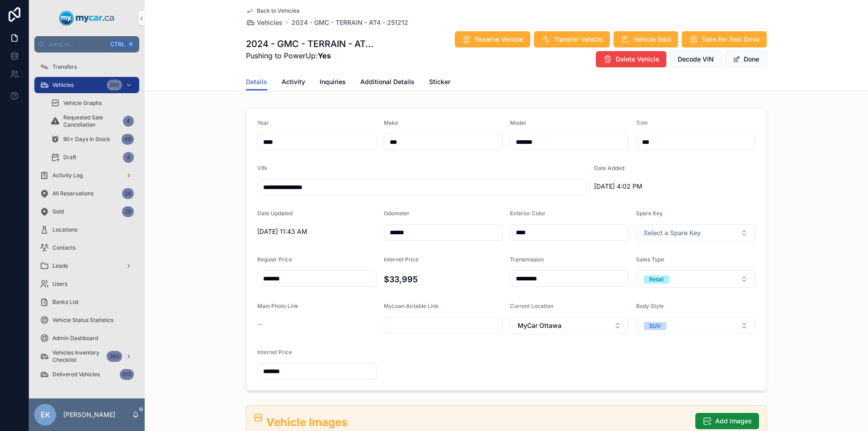
scroll to position [0, 0]
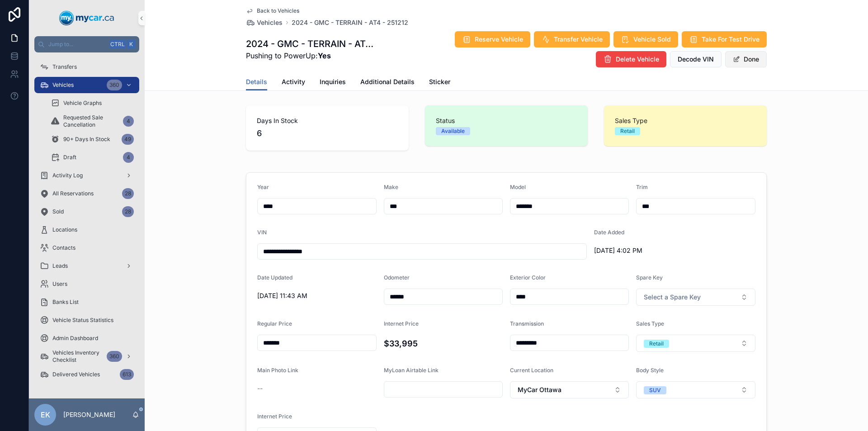
click at [737, 56] on button "Done" at bounding box center [746, 59] width 42 height 16
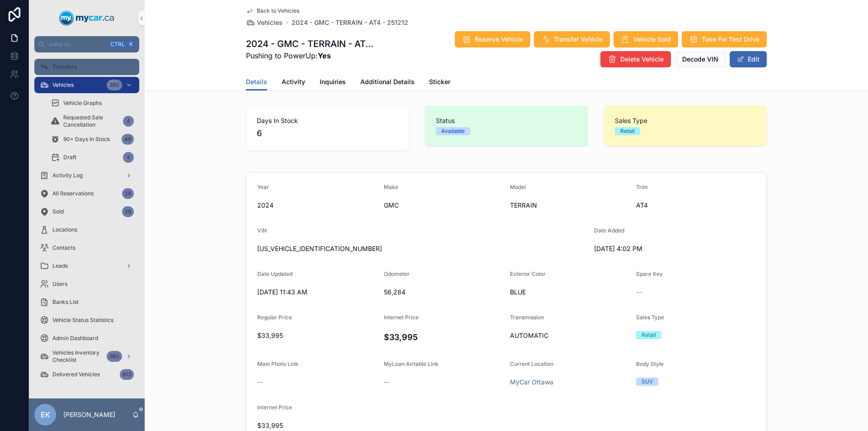
click at [66, 68] on span "Transfers" at bounding box center [64, 66] width 24 height 7
